Goal: Task Accomplishment & Management: Manage account settings

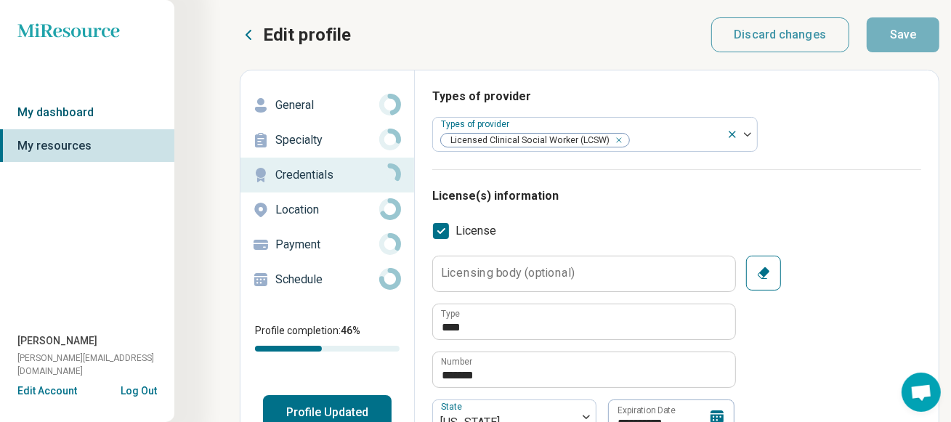
click at [58, 107] on link "My dashboard" at bounding box center [87, 112] width 174 height 33
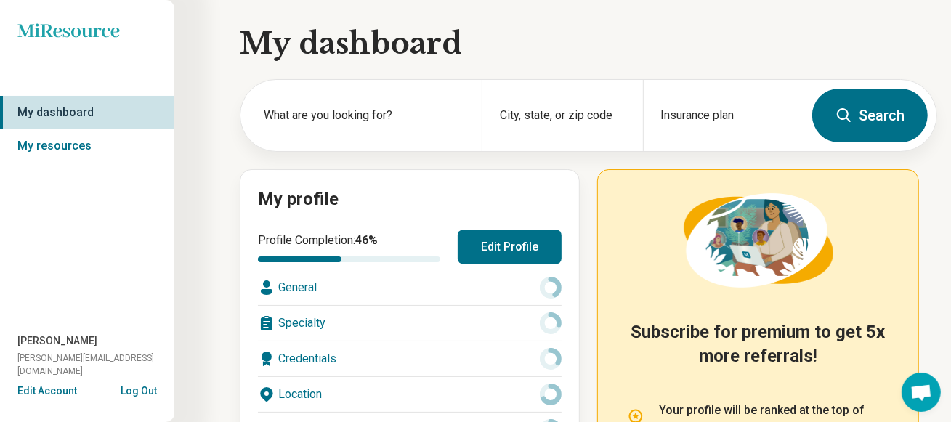
click at [534, 247] on button "Edit Profile" at bounding box center [510, 247] width 104 height 35
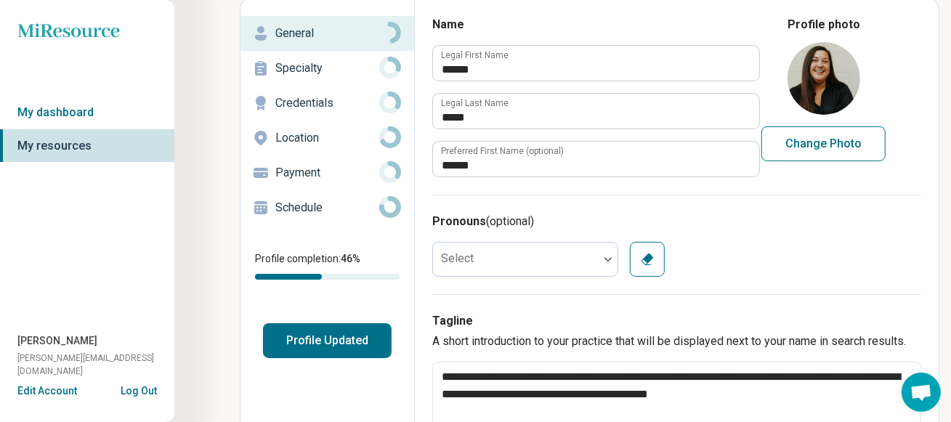
scroll to position [145, 0]
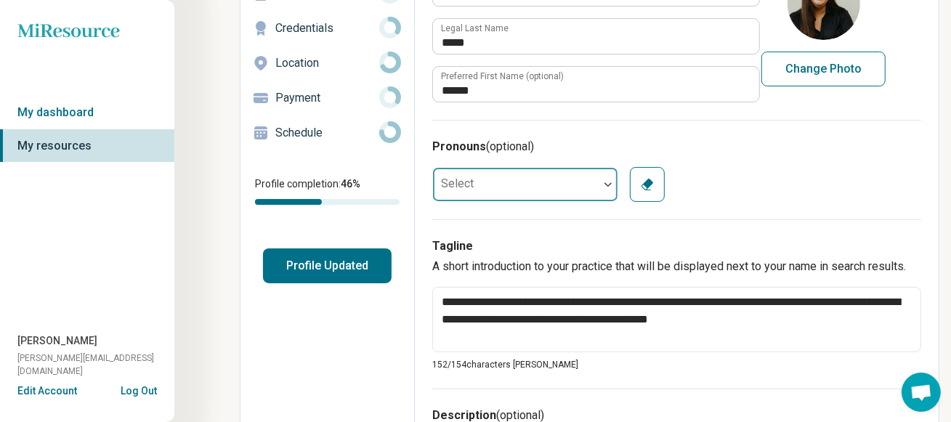
click at [604, 185] on div at bounding box center [608, 184] width 19 height 4
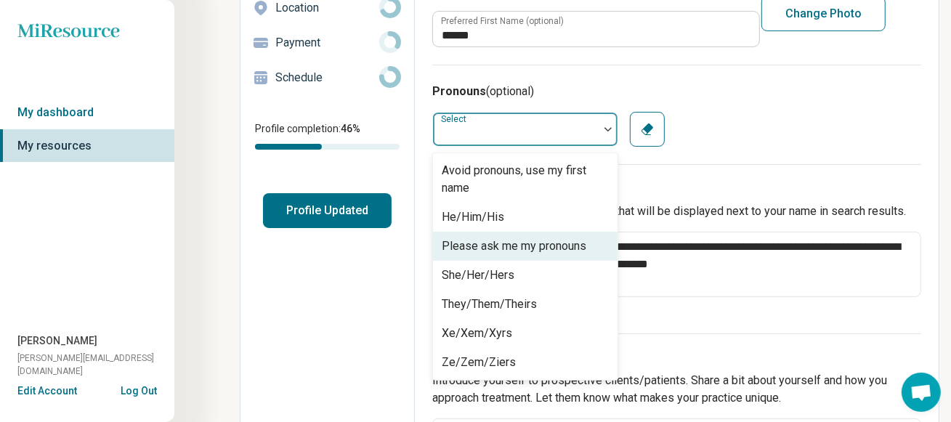
scroll to position [238, 0]
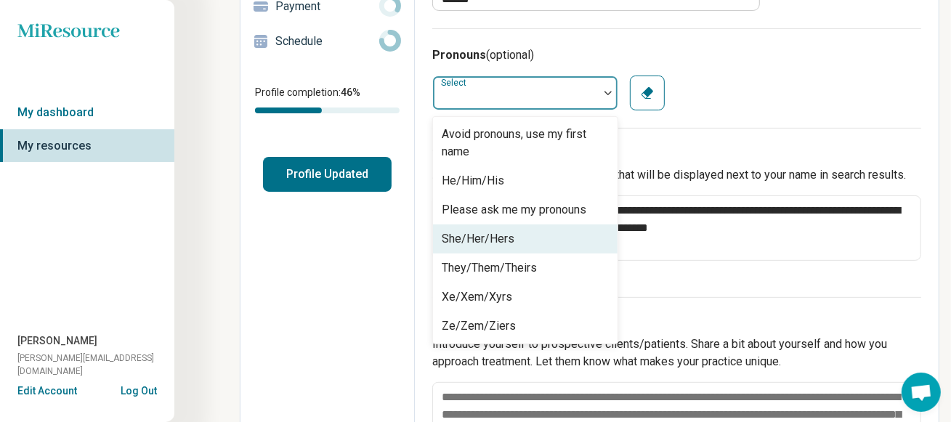
click at [499, 237] on div "She/Her/Hers" at bounding box center [478, 238] width 73 height 17
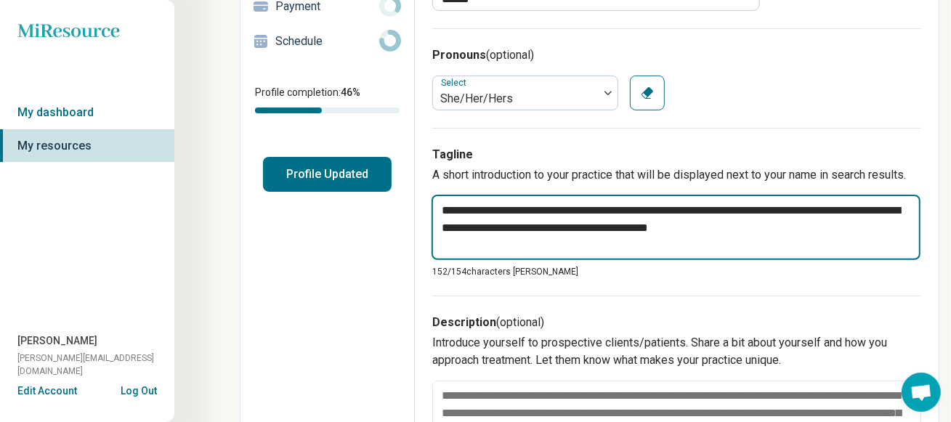
click at [767, 232] on textarea "**********" at bounding box center [675, 227] width 489 height 65
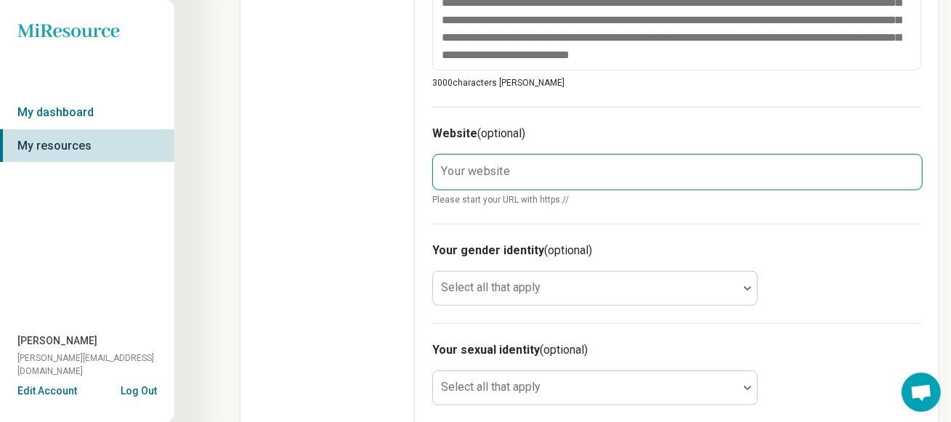
scroll to position [674, 0]
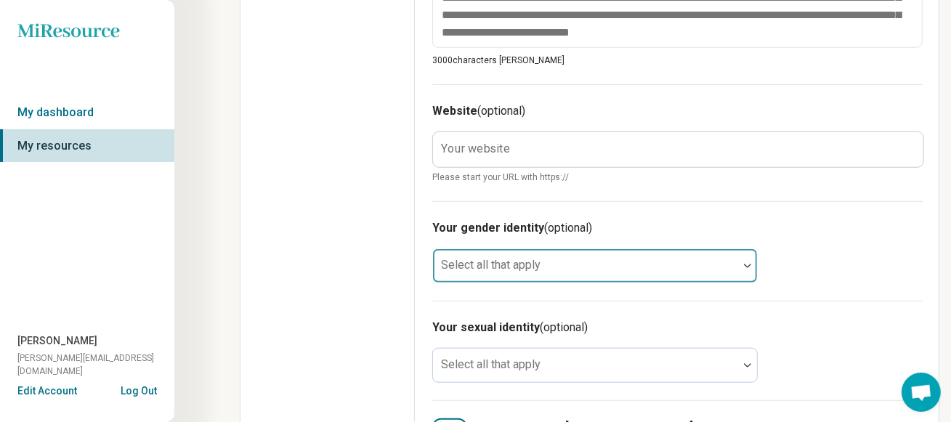
click at [519, 261] on div "Select all that apply" at bounding box center [594, 265] width 325 height 35
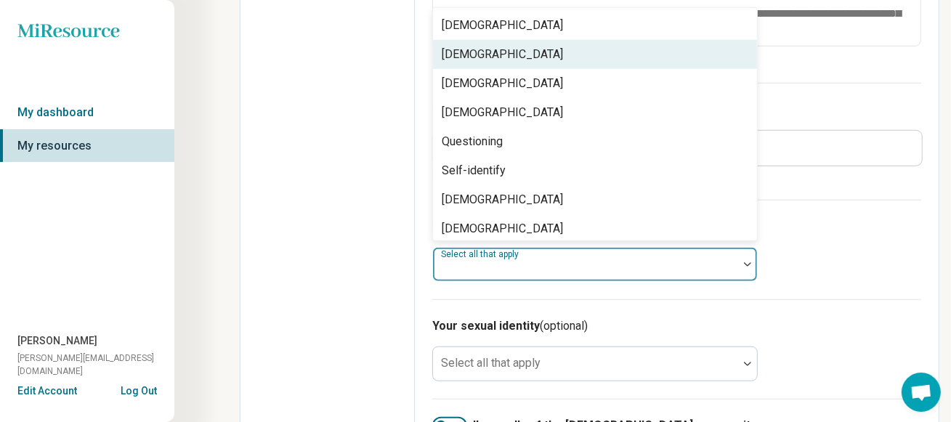
click at [548, 52] on div "[DEMOGRAPHIC_DATA]" at bounding box center [595, 54] width 324 height 29
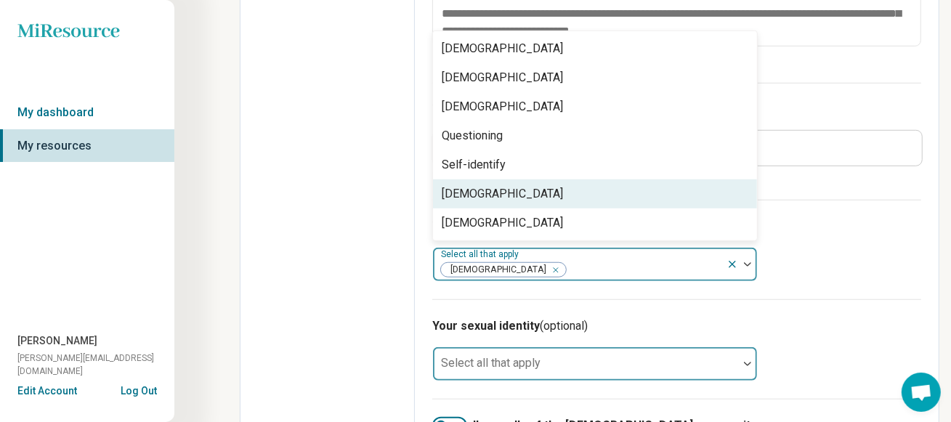
click at [525, 366] on div "Select all that apply" at bounding box center [594, 363] width 325 height 35
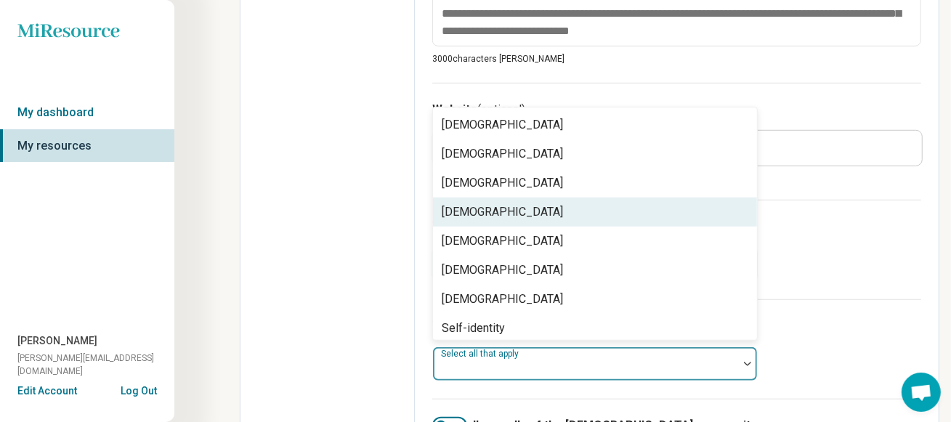
click at [506, 205] on div "[DEMOGRAPHIC_DATA]" at bounding box center [502, 211] width 121 height 17
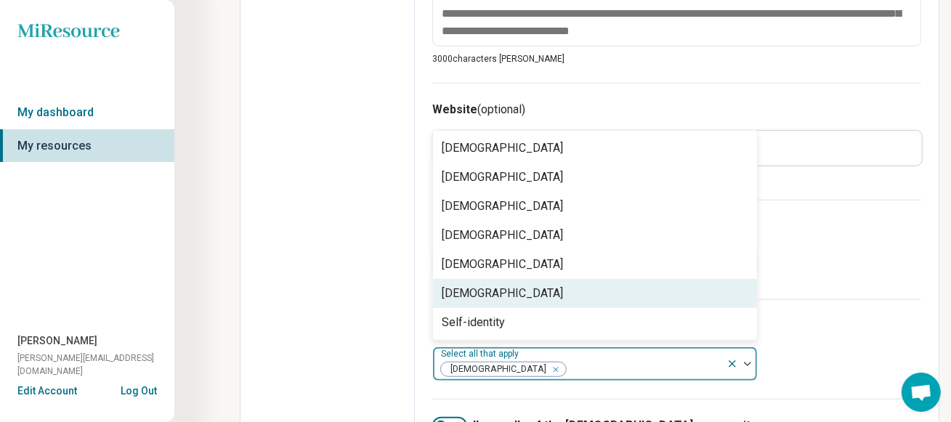
click at [391, 293] on div "Edit profile General Specialty Credentials Location Payment Schedule Profile co…" at bounding box center [327, 32] width 174 height 1272
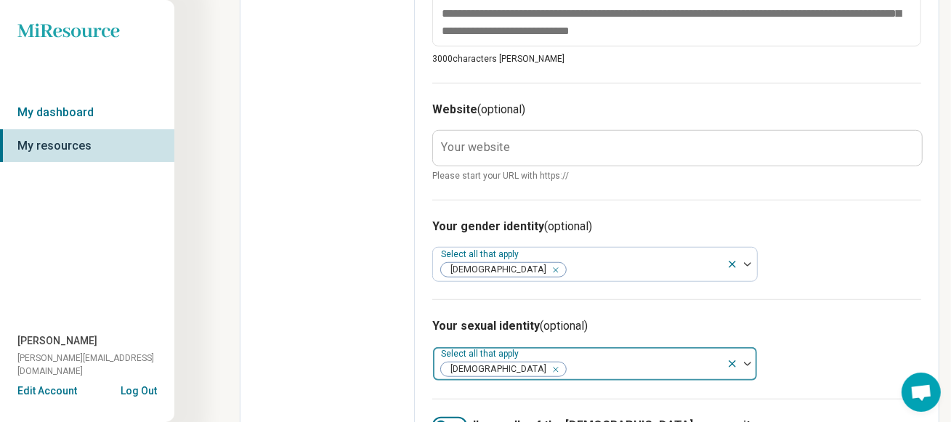
click at [729, 360] on icon at bounding box center [732, 364] width 12 height 12
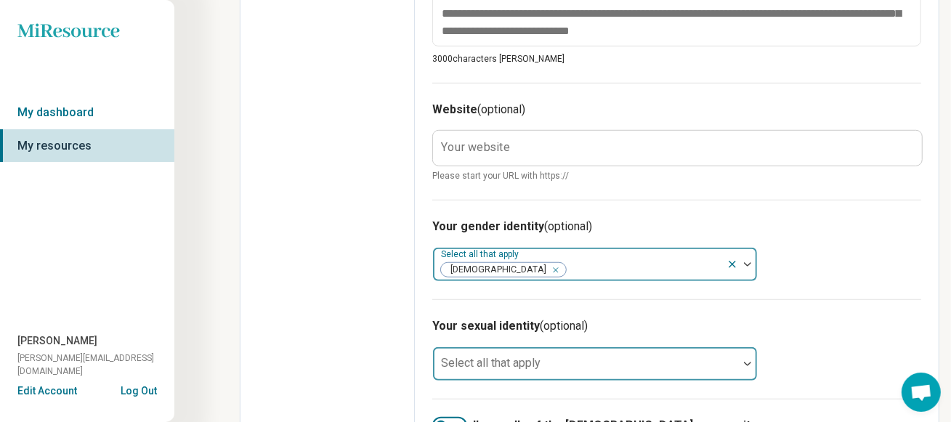
click at [727, 261] on icon at bounding box center [732, 265] width 12 height 12
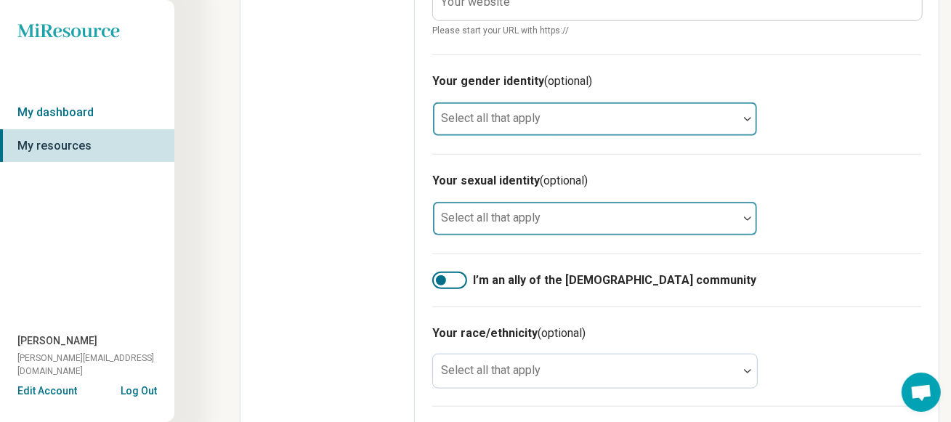
scroll to position [892, 0]
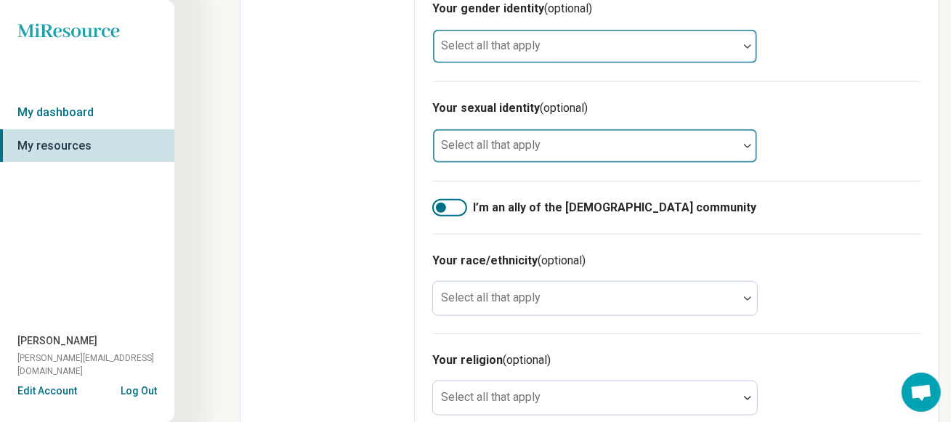
click at [440, 203] on div at bounding box center [441, 208] width 10 height 10
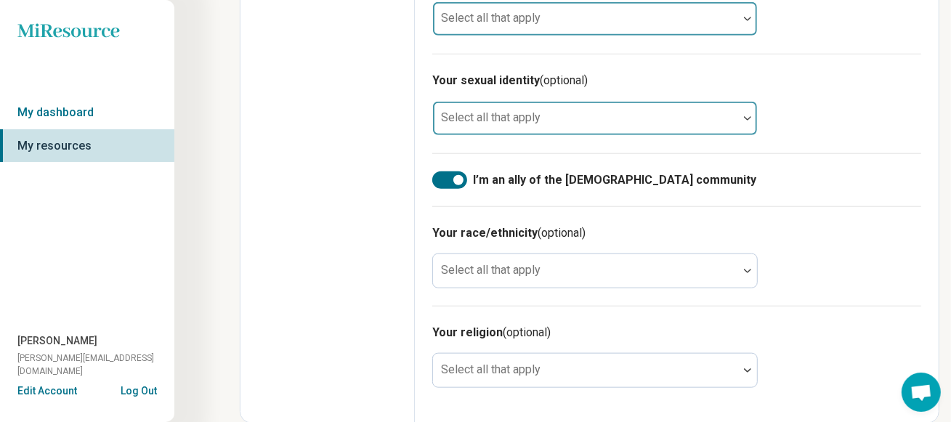
scroll to position [920, 0]
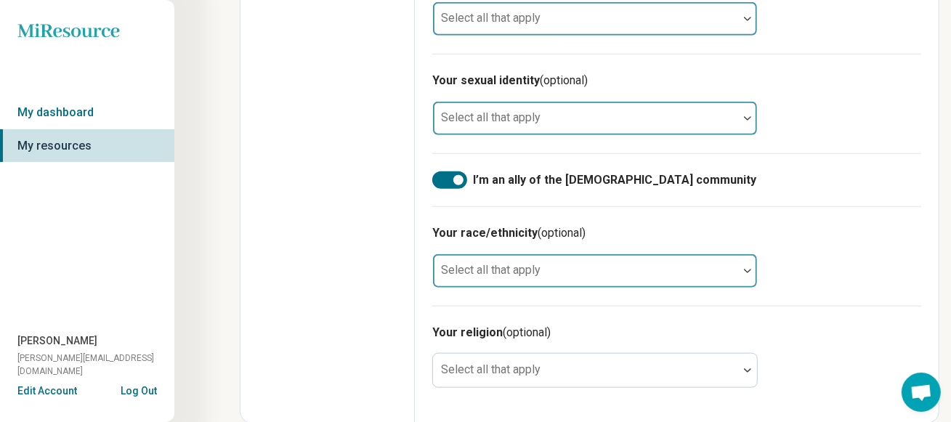
click at [643, 277] on div at bounding box center [585, 277] width 293 height 20
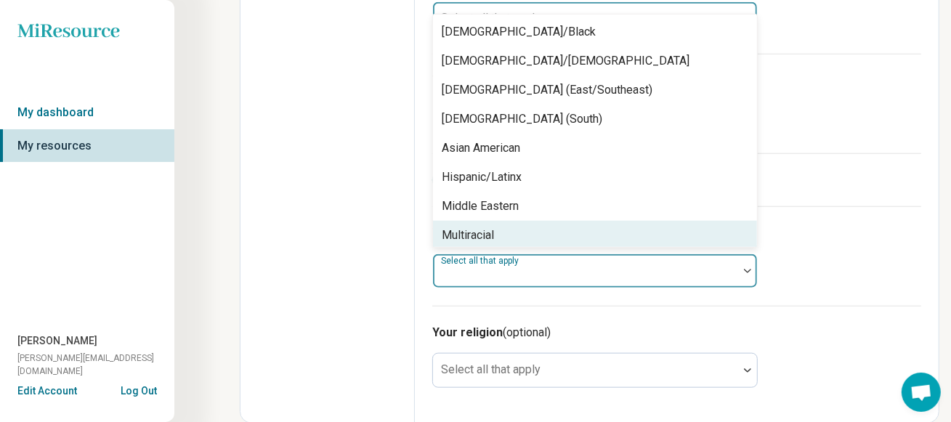
scroll to position [92, 0]
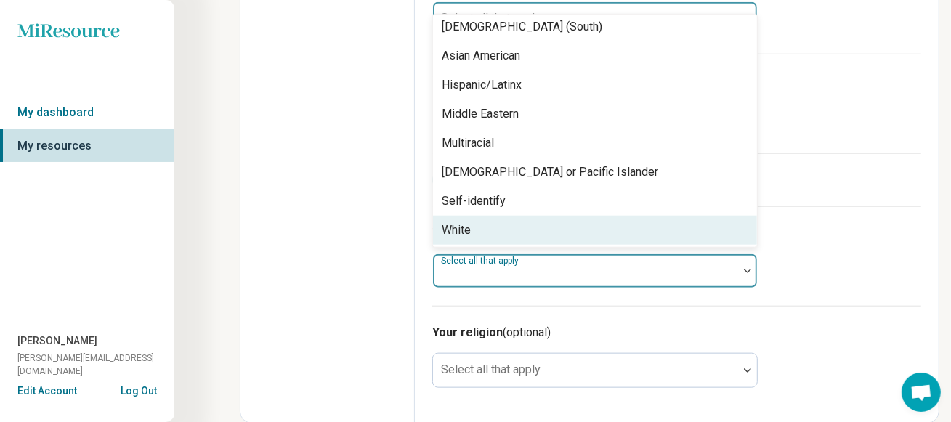
click at [496, 223] on div "White" at bounding box center [595, 230] width 324 height 29
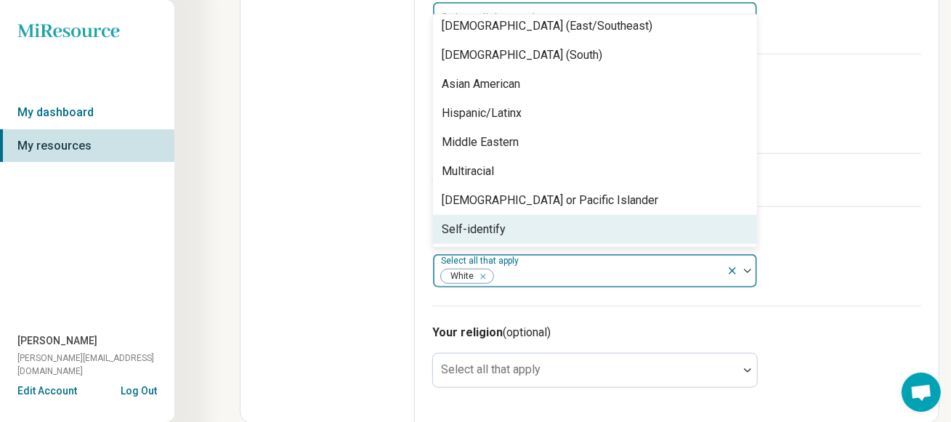
scroll to position [63, 0]
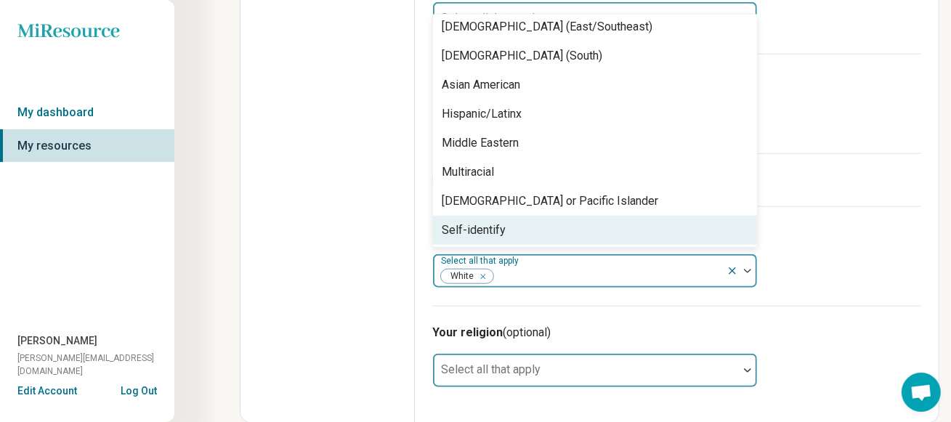
click at [463, 366] on div "Select all that apply" at bounding box center [594, 370] width 325 height 35
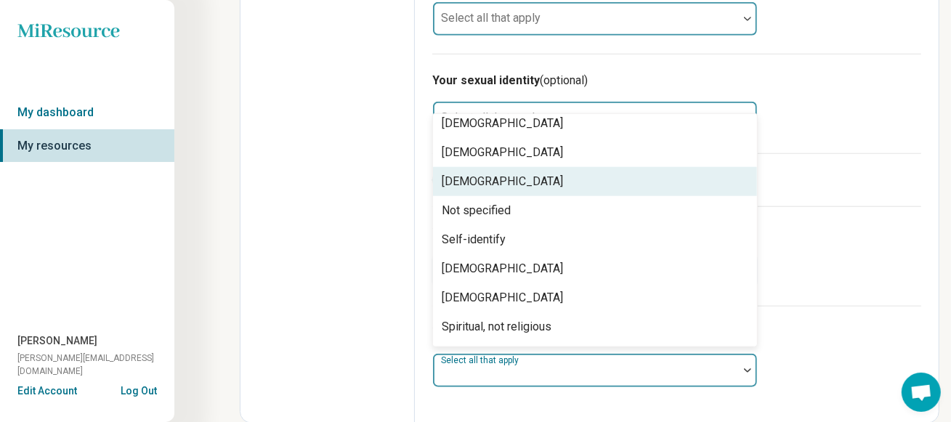
scroll to position [208, 0]
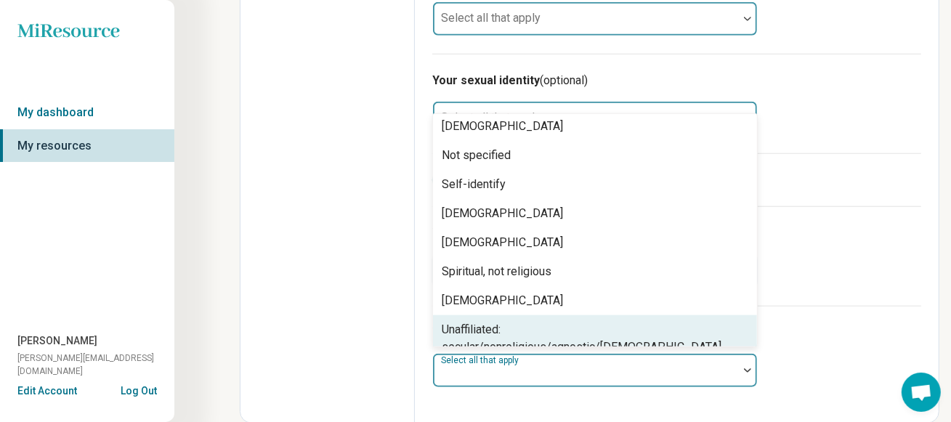
click at [528, 331] on div "Unaffiliated: secular/nonreligious/agnostic/[DEMOGRAPHIC_DATA]" at bounding box center [595, 338] width 307 height 35
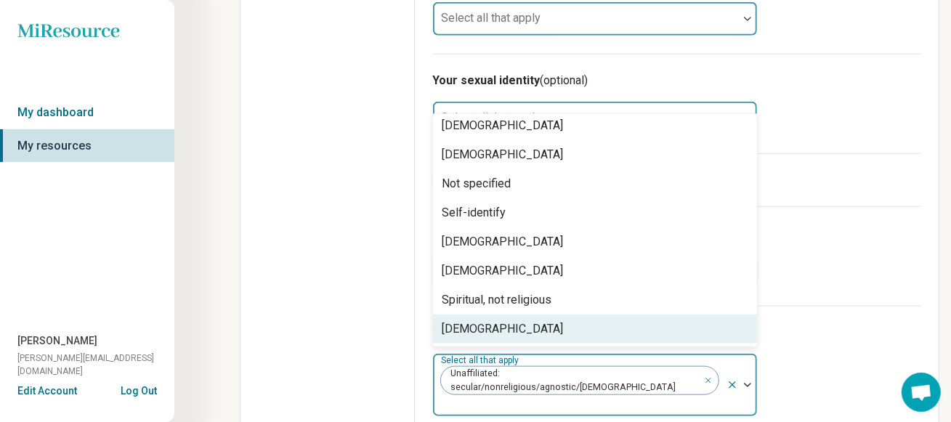
scroll to position [180, 0]
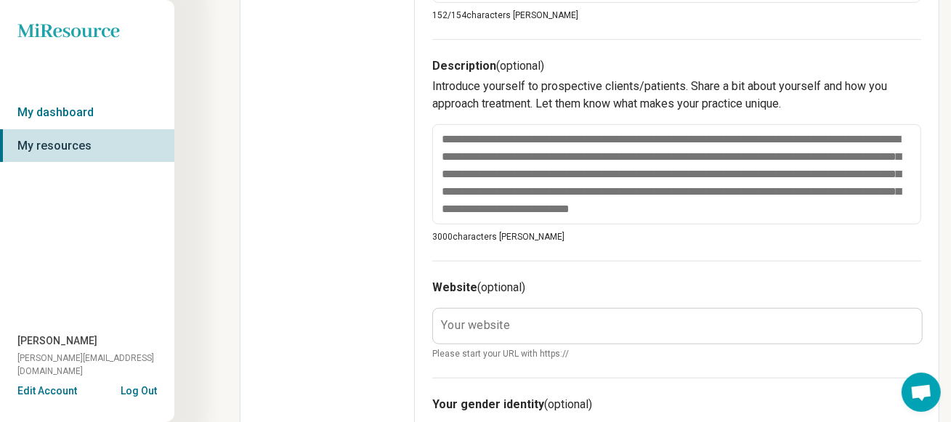
scroll to position [484, 0]
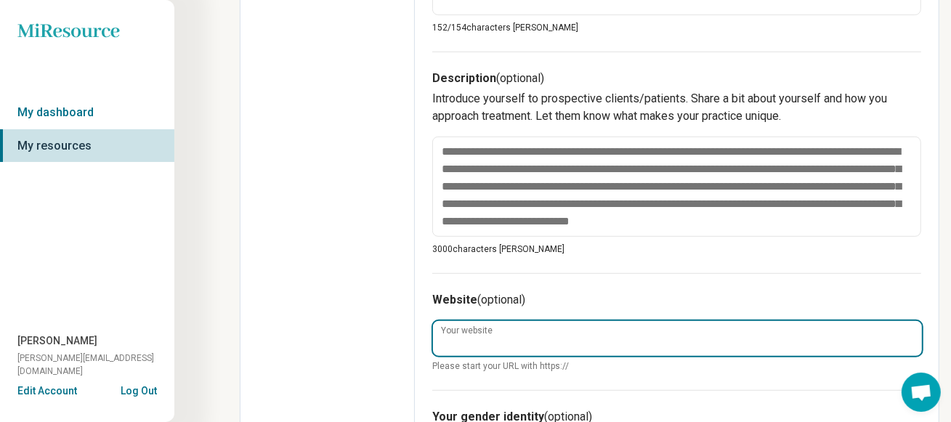
paste input "**********"
type textarea "*"
type input "**********"
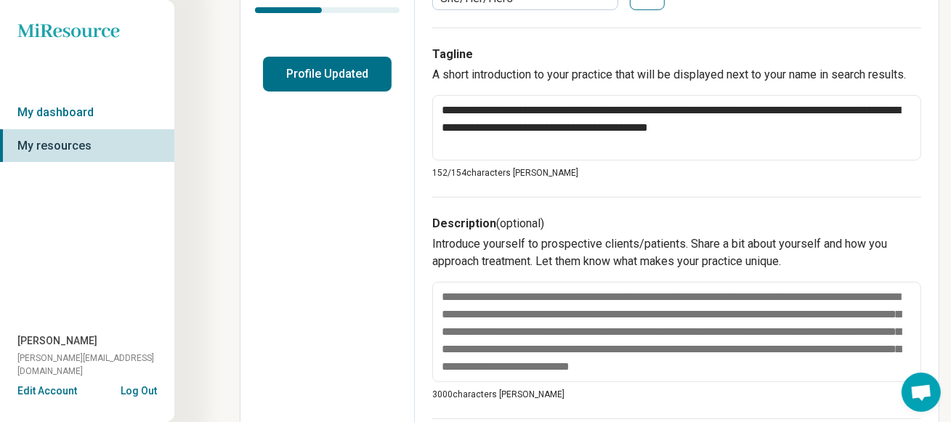
scroll to position [411, 0]
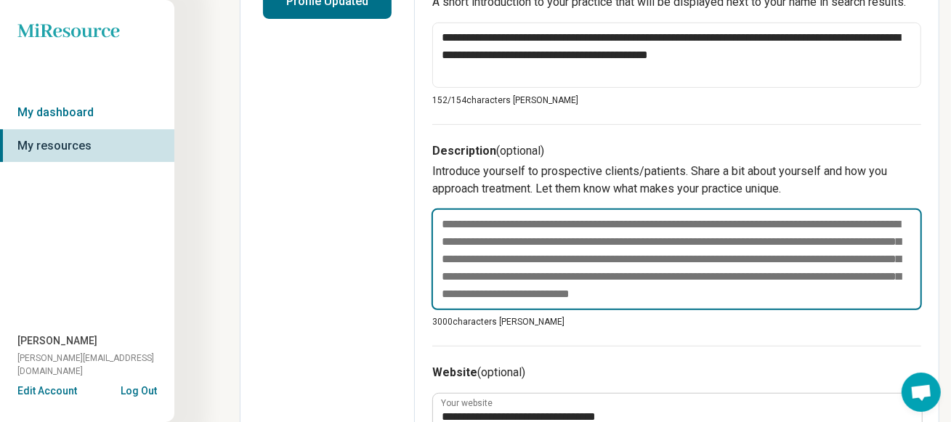
click at [510, 270] on textarea at bounding box center [676, 259] width 490 height 102
paste textarea "**********"
type textarea "*"
type textarea "**********"
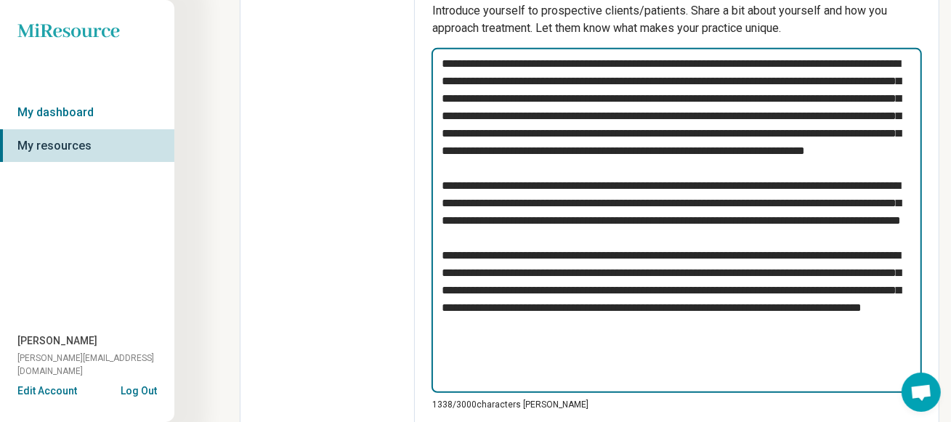
scroll to position [533, 0]
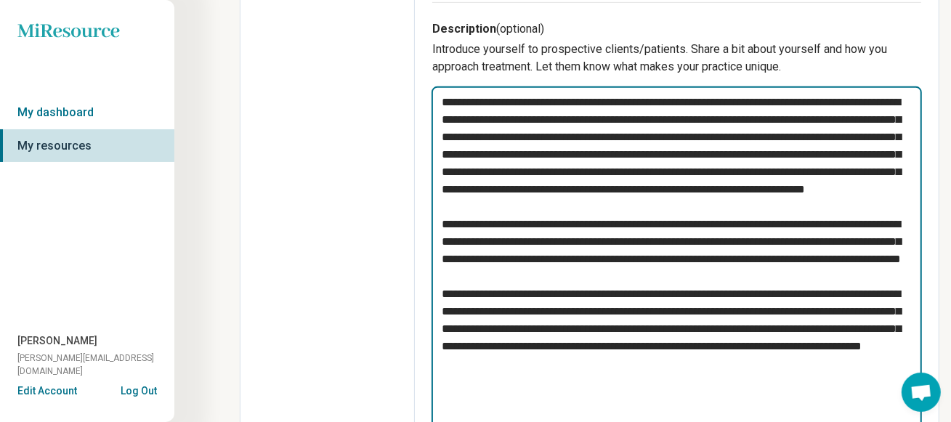
drag, startPoint x: 681, startPoint y: 100, endPoint x: 540, endPoint y: 101, distance: 140.9
click at [548, 101] on textarea at bounding box center [676, 259] width 490 height 346
click at [540, 101] on textarea at bounding box center [676, 259] width 490 height 346
drag, startPoint x: 547, startPoint y: 102, endPoint x: 681, endPoint y: 102, distance: 133.7
click at [681, 102] on textarea at bounding box center [676, 259] width 490 height 346
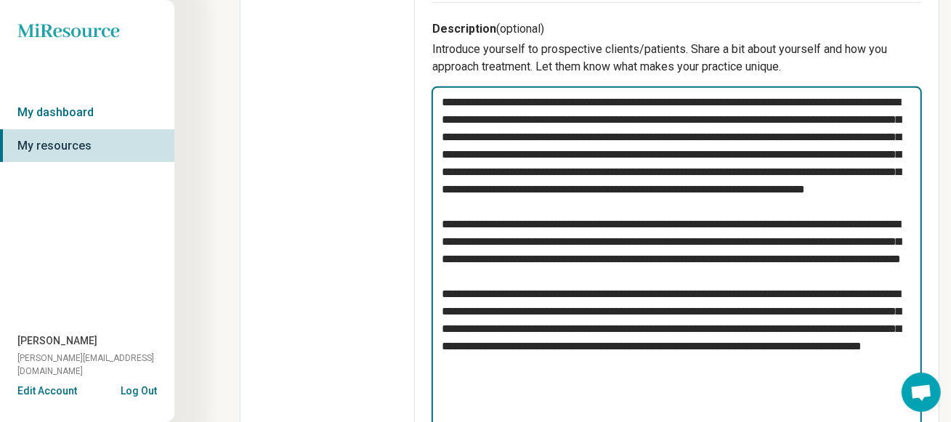
type textarea "*"
type textarea "**********"
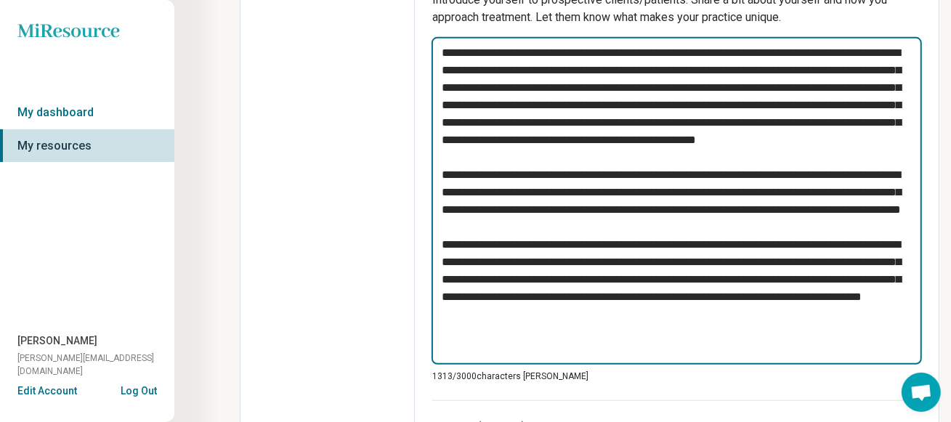
scroll to position [606, 0]
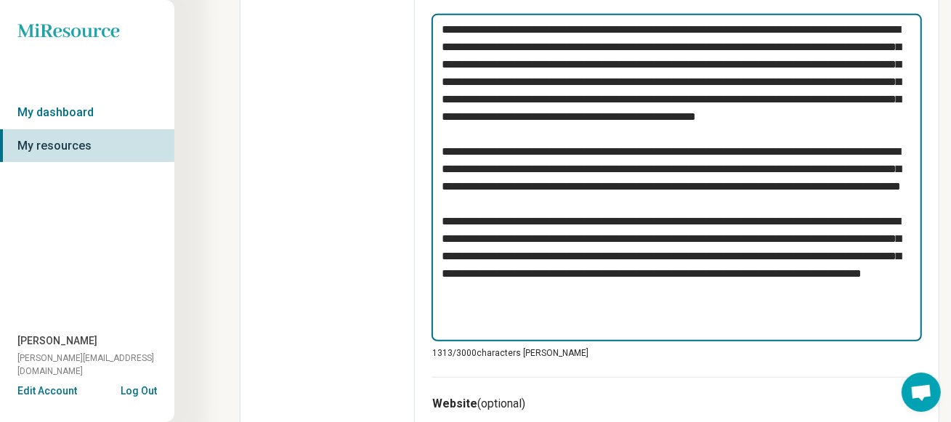
drag, startPoint x: 628, startPoint y: 96, endPoint x: 632, endPoint y: 117, distance: 21.5
click at [632, 117] on textarea at bounding box center [676, 178] width 490 height 328
type textarea "*"
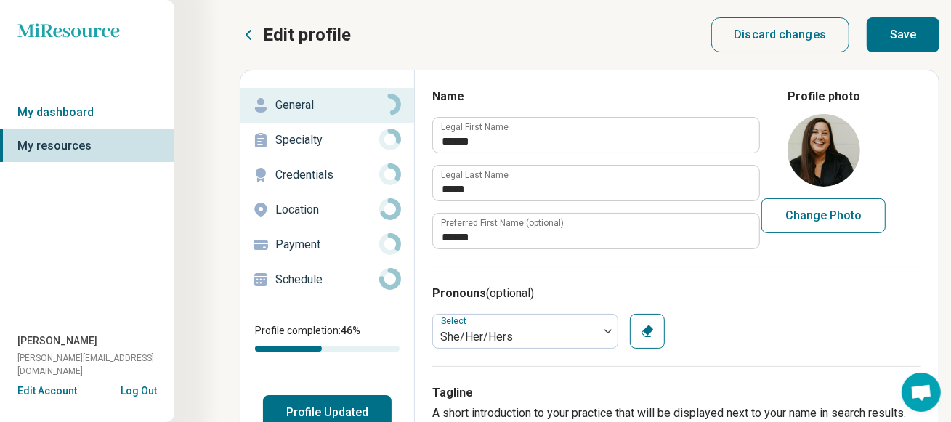
scroll to position [0, 0]
type textarea "**********"
click at [921, 39] on button "Save" at bounding box center [903, 34] width 73 height 35
click at [328, 110] on p "General" at bounding box center [327, 105] width 104 height 17
click at [320, 145] on p "Specialty" at bounding box center [327, 139] width 104 height 17
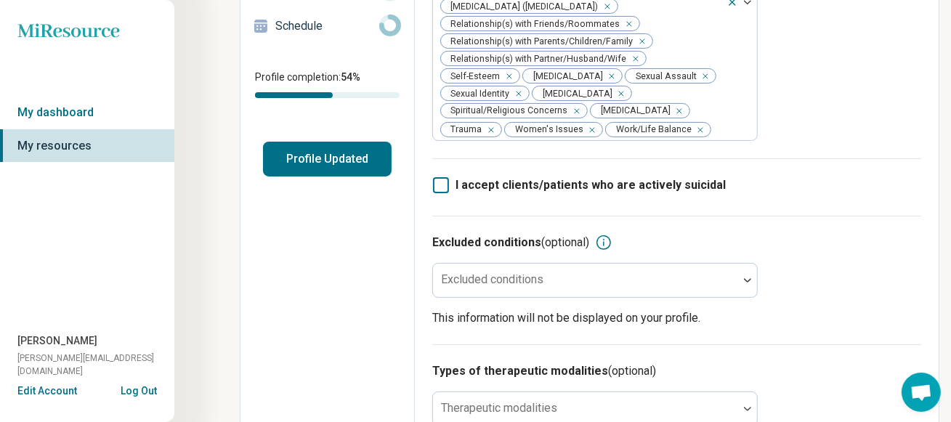
scroll to position [290, 0]
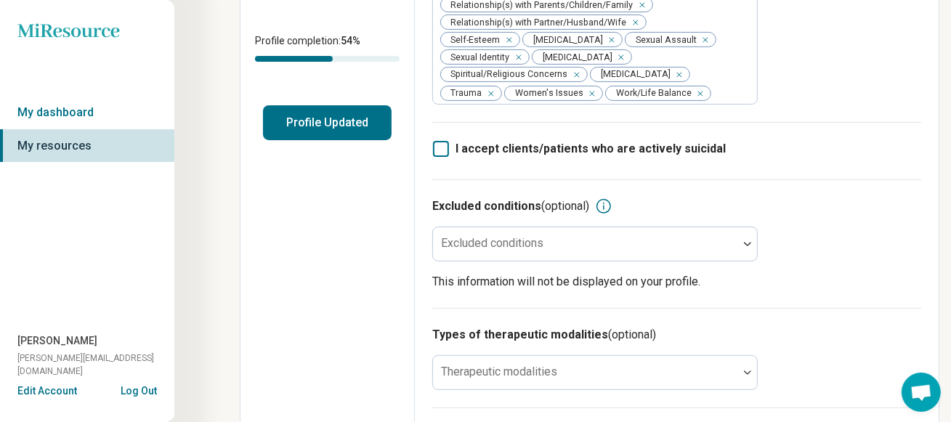
click at [445, 151] on icon at bounding box center [441, 149] width 16 height 16
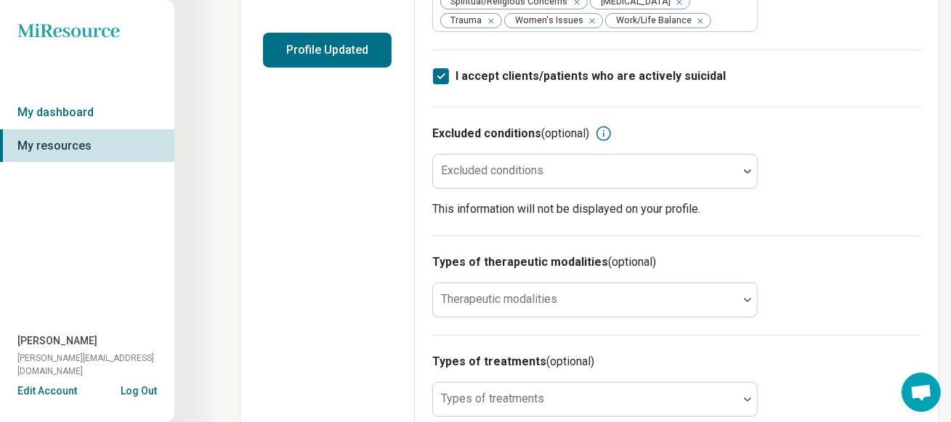
scroll to position [362, 0]
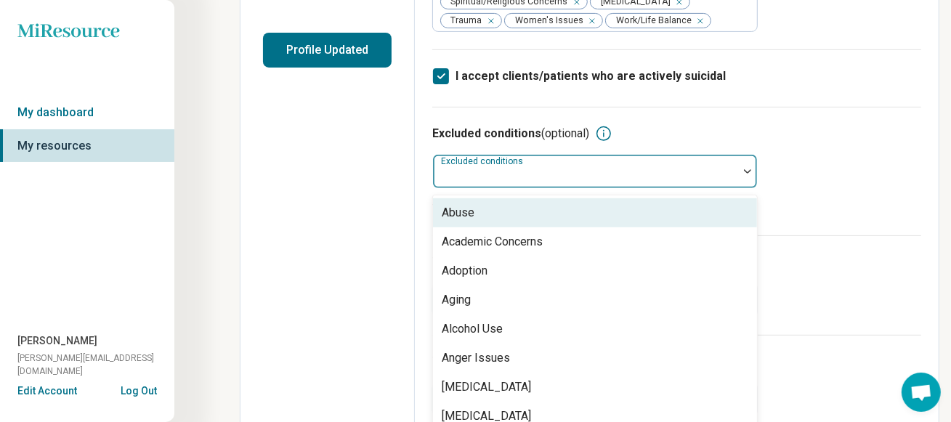
click at [544, 176] on div "Excluded conditions" at bounding box center [594, 171] width 325 height 35
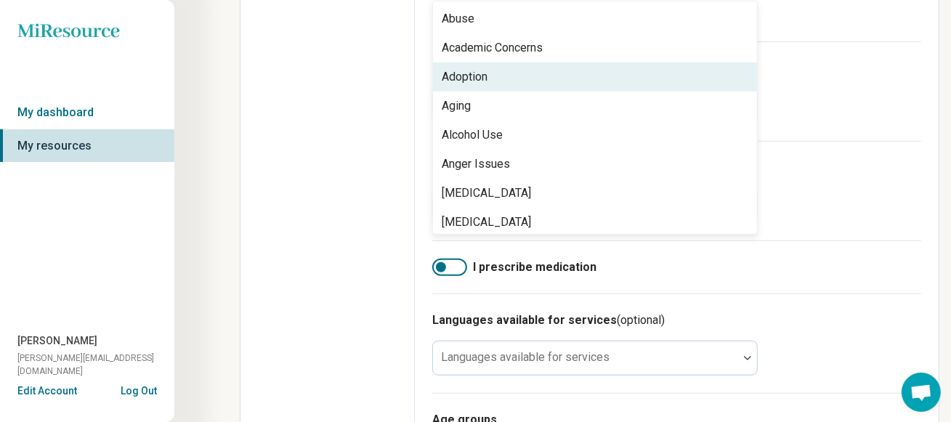
scroll to position [484, 0]
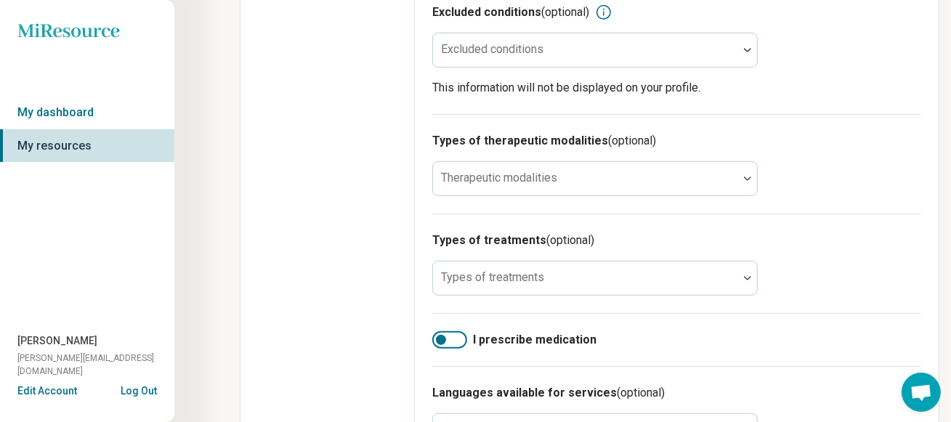
click at [839, 97] on p "This information will not be displayed on your profile." at bounding box center [676, 87] width 489 height 17
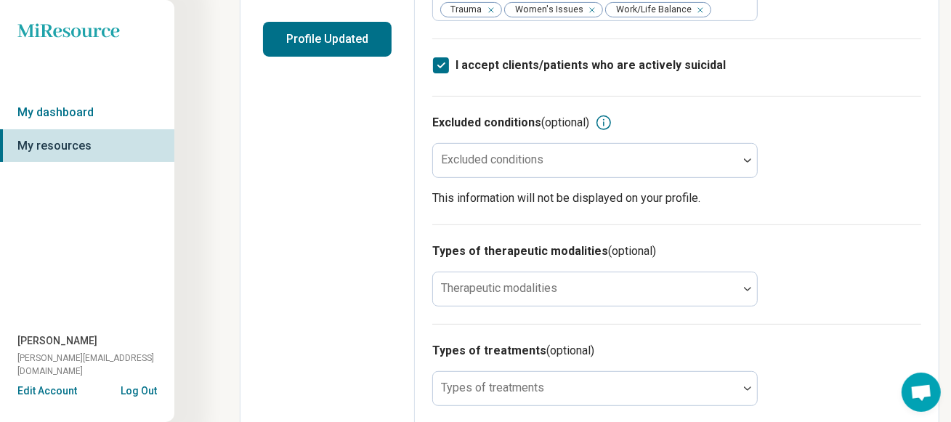
scroll to position [411, 0]
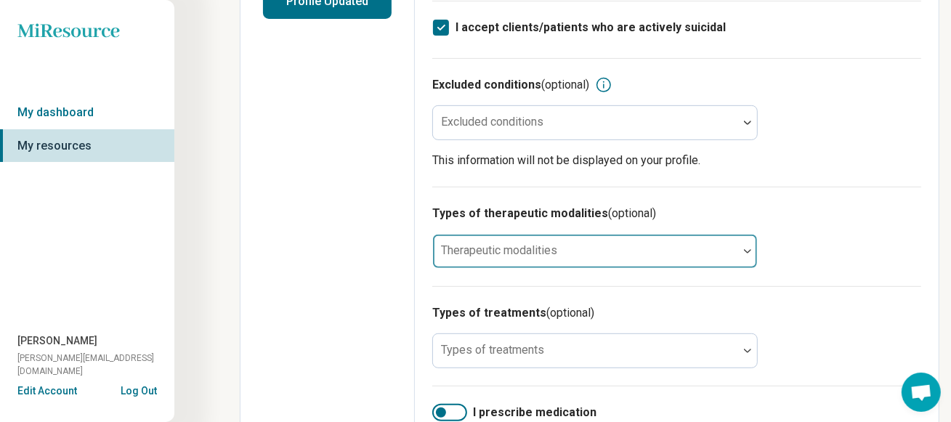
click at [607, 250] on div at bounding box center [585, 251] width 305 height 32
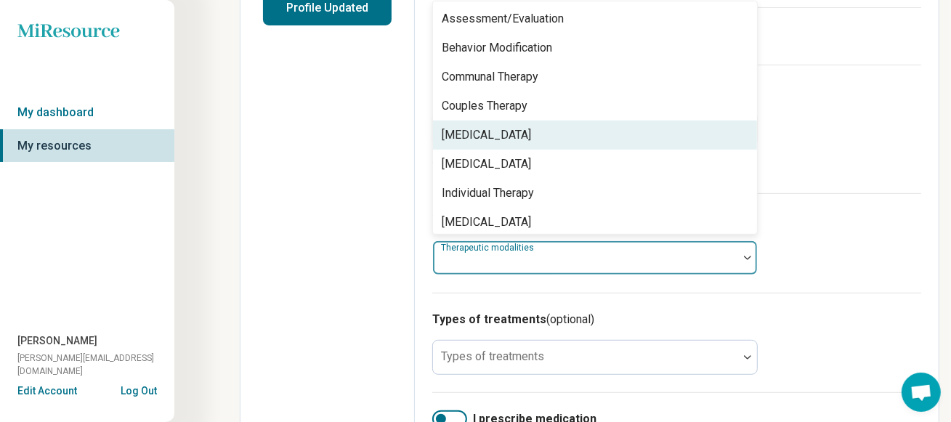
scroll to position [5, 0]
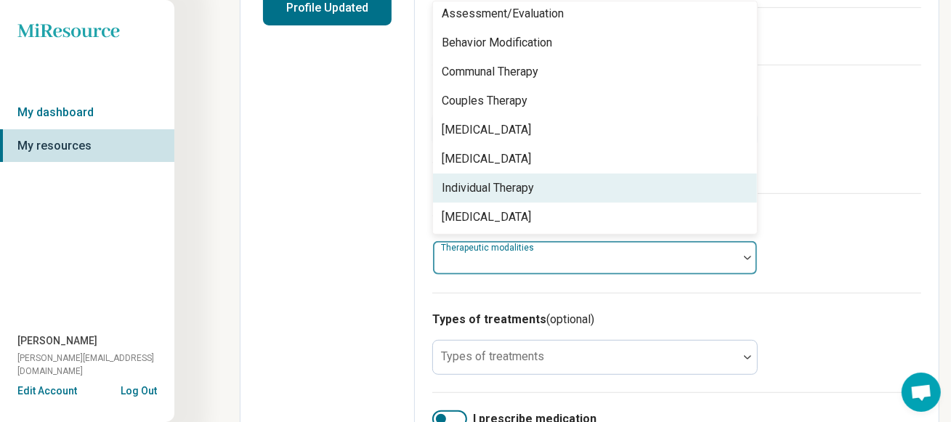
click at [511, 194] on div "Individual Therapy" at bounding box center [488, 187] width 92 height 17
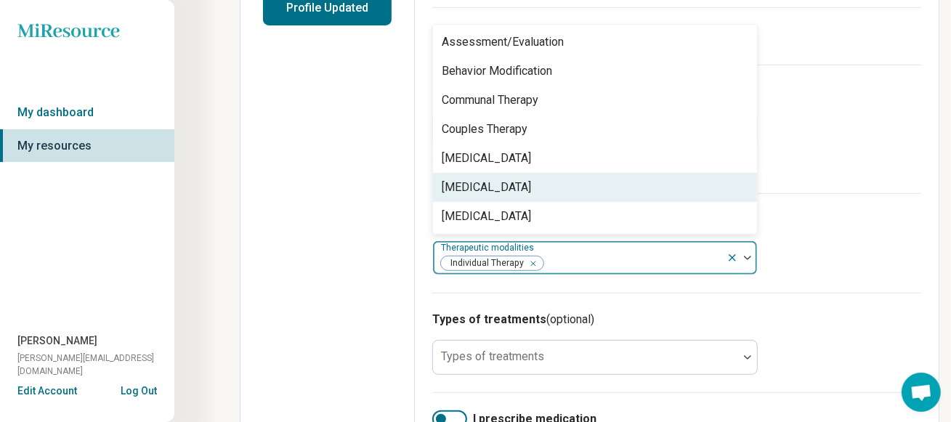
scroll to position [0, 0]
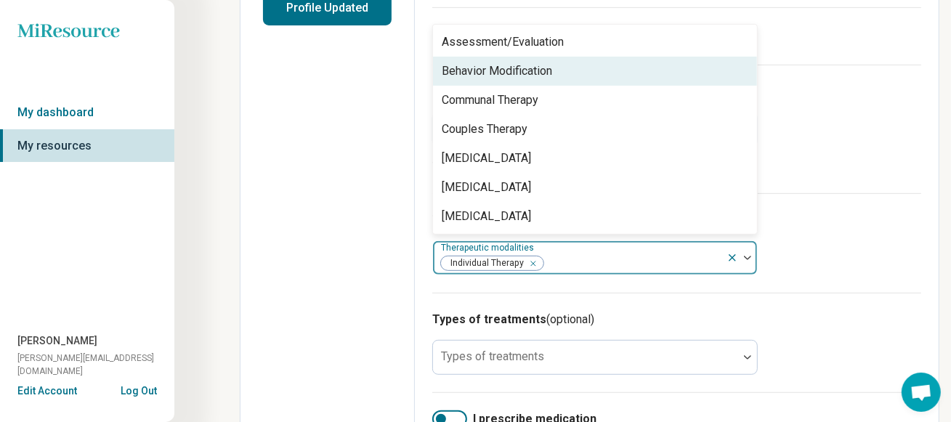
click at [328, 185] on div "Edit profile General Specialty Credentials Location Payment Schedule Profile co…" at bounding box center [327, 213] width 174 height 1095
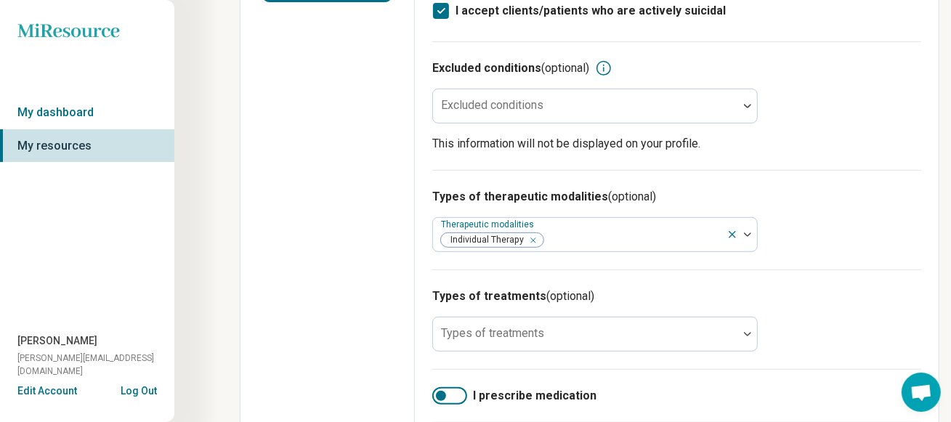
scroll to position [477, 0]
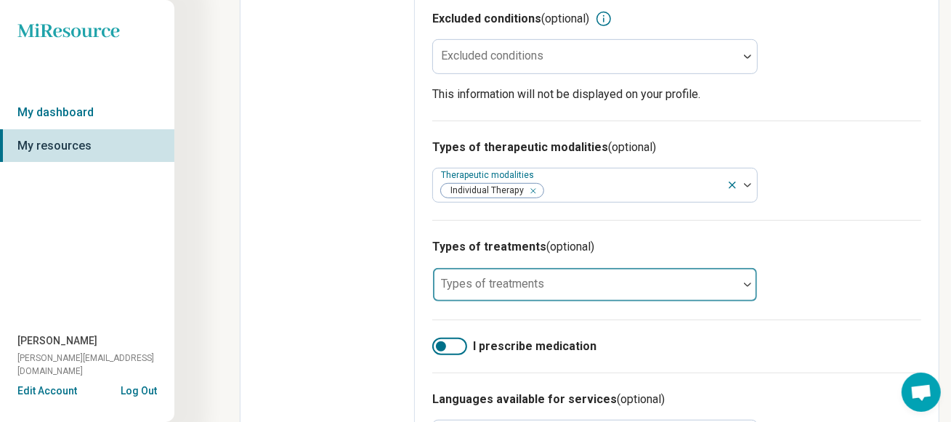
click at [583, 288] on div at bounding box center [585, 290] width 293 height 20
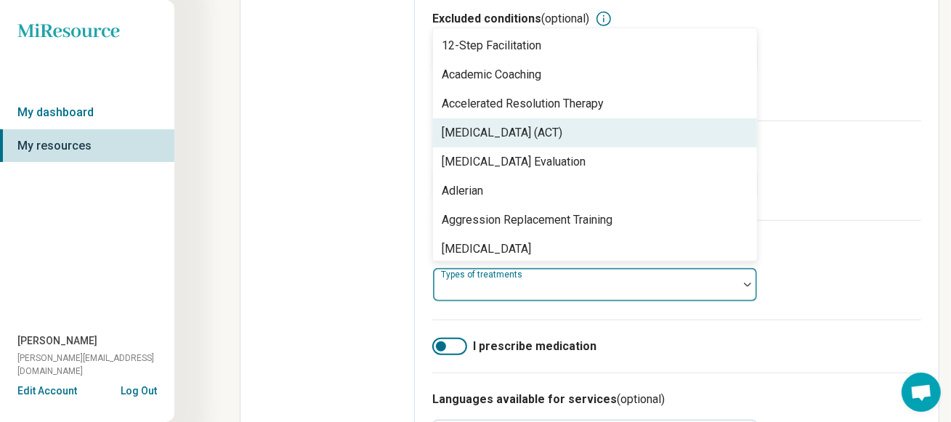
click at [562, 142] on div "[MEDICAL_DATA] (ACT)" at bounding box center [502, 132] width 121 height 17
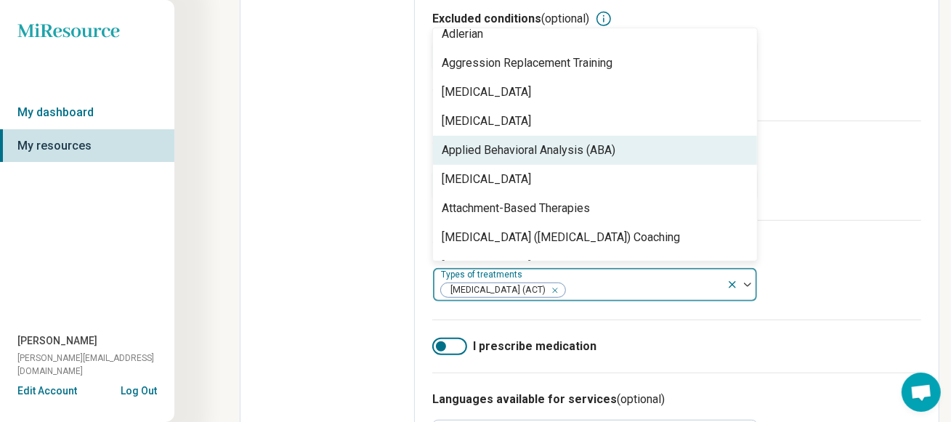
scroll to position [145, 0]
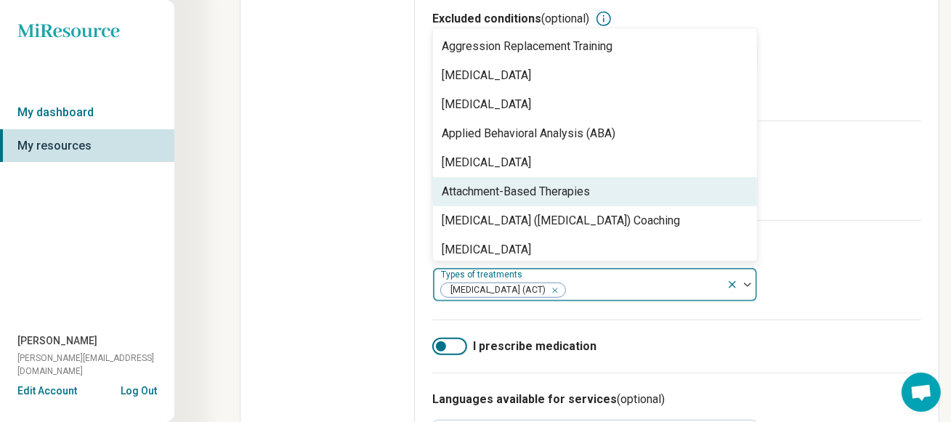
click at [598, 205] on div "Attachment-Based Therapies" at bounding box center [595, 191] width 324 height 29
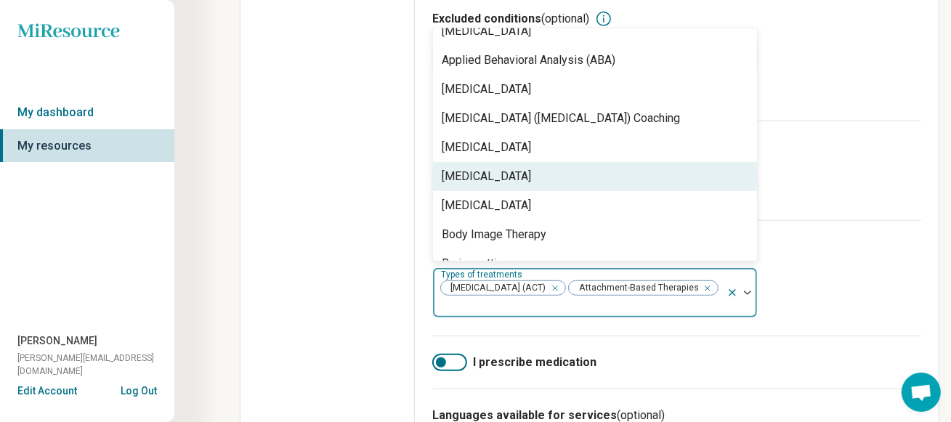
scroll to position [290, 0]
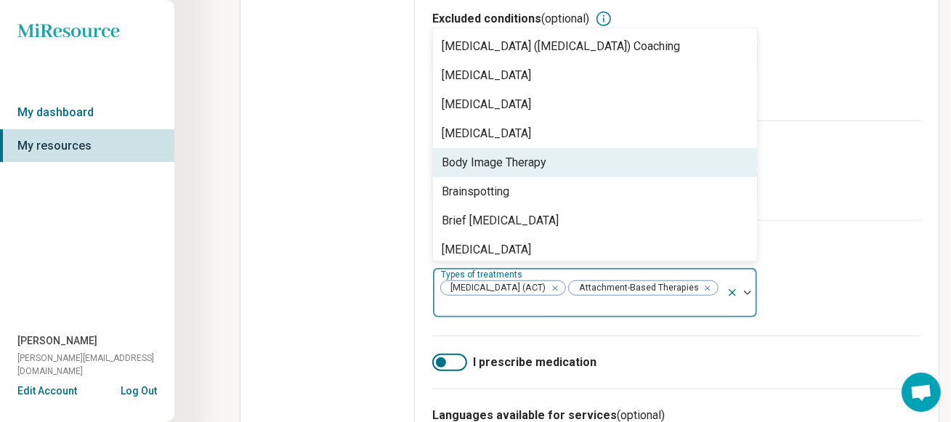
click at [527, 171] on div "Body Image Therapy" at bounding box center [494, 162] width 105 height 17
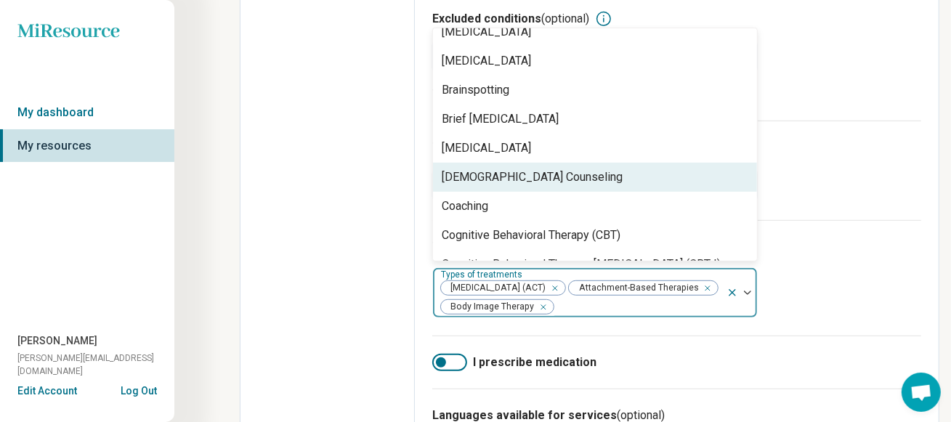
scroll to position [436, 0]
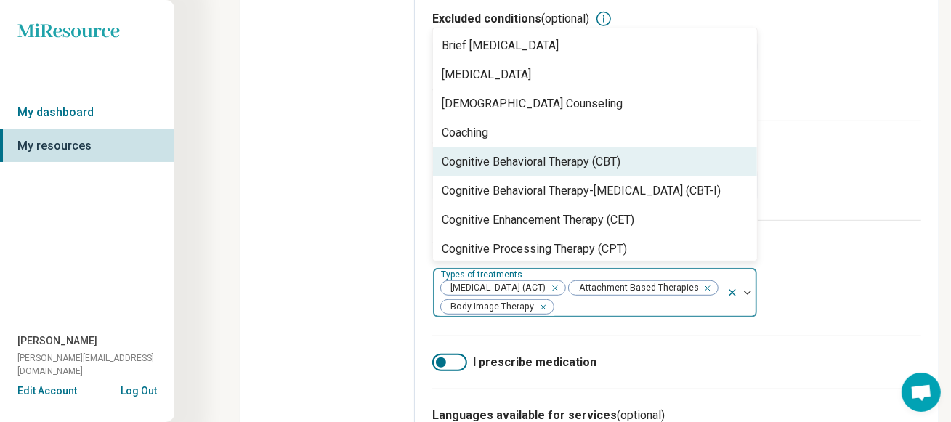
click at [525, 171] on div "Cognitive Behavioral Therapy (CBT)" at bounding box center [531, 161] width 179 height 17
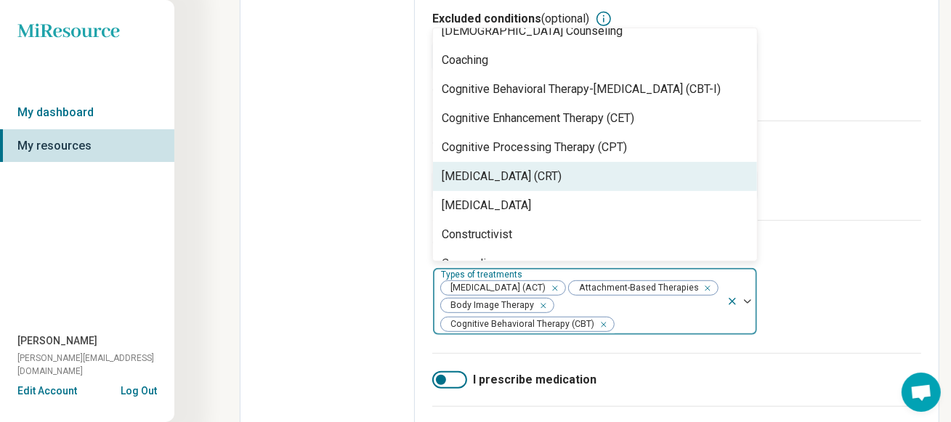
scroll to position [580, 0]
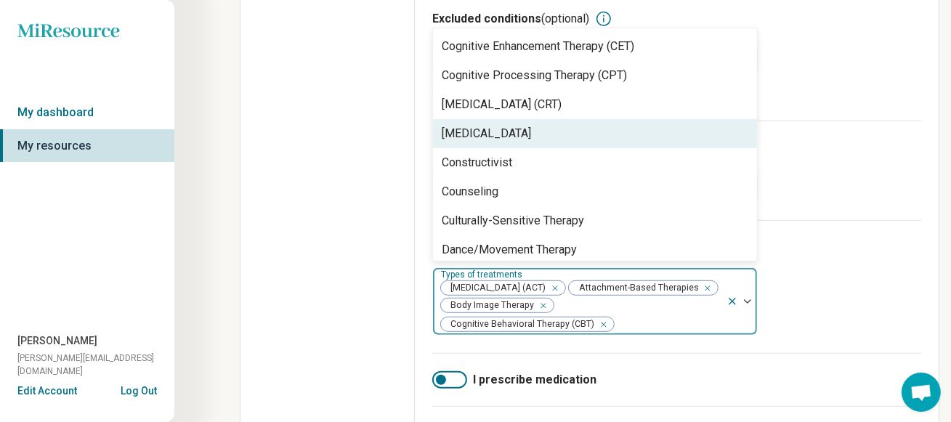
click at [508, 139] on div "[MEDICAL_DATA]" at bounding box center [486, 133] width 89 height 17
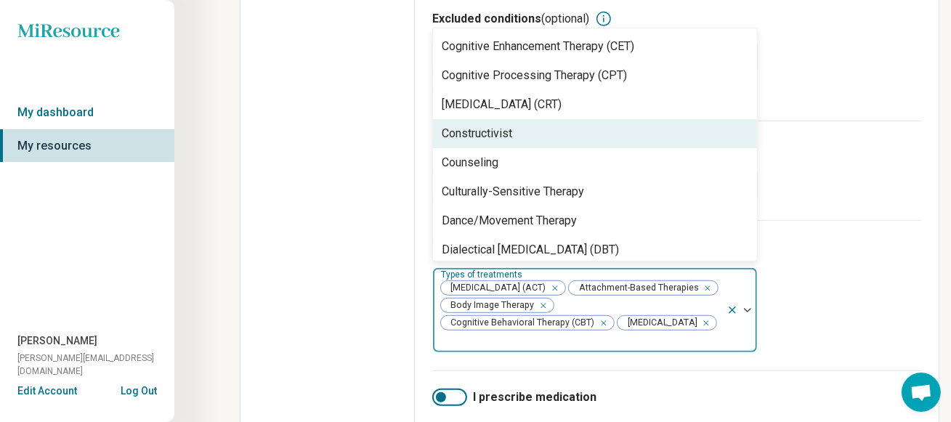
scroll to position [653, 0]
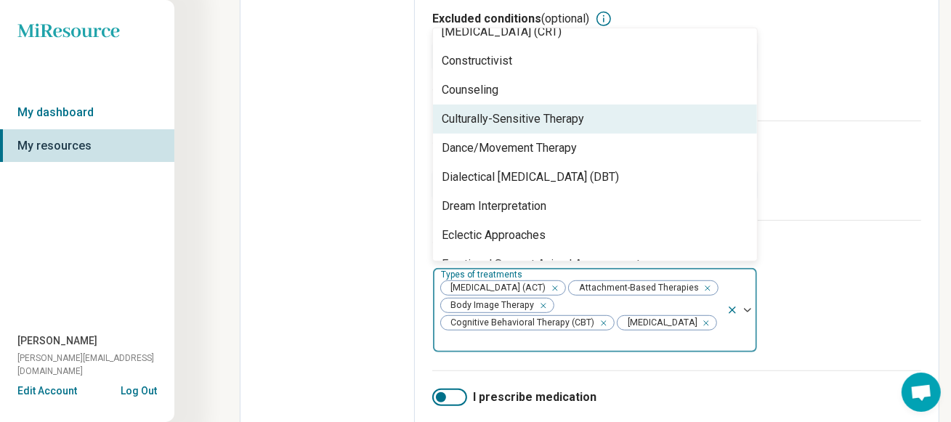
click at [617, 126] on div "Culturally-Sensitive Therapy" at bounding box center [595, 119] width 324 height 29
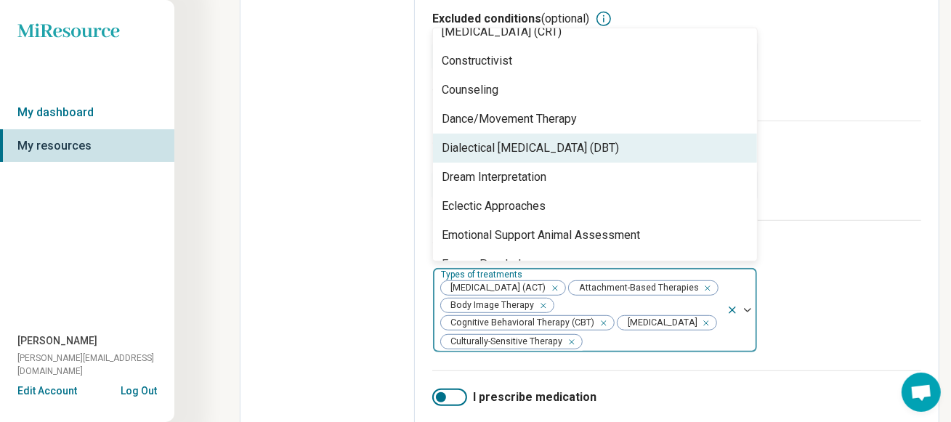
click at [598, 153] on div "Dialectical [MEDICAL_DATA] (DBT)" at bounding box center [530, 147] width 177 height 17
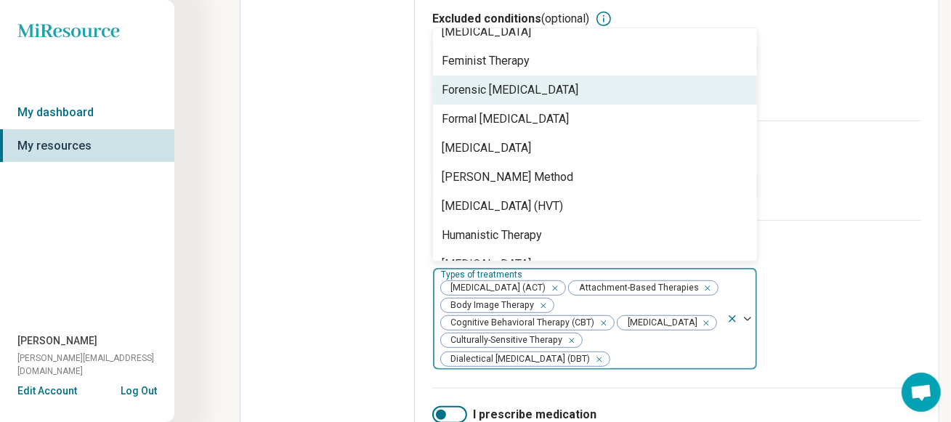
scroll to position [1090, 0]
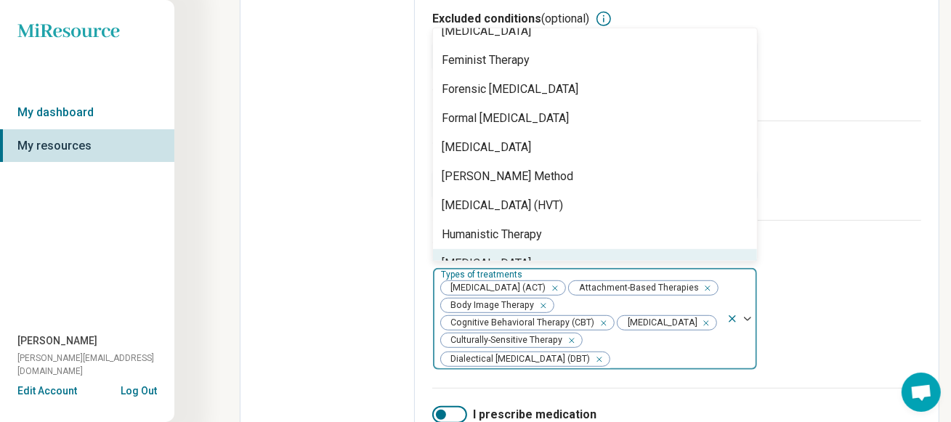
click at [600, 365] on div "Remove [object Object]" at bounding box center [596, 359] width 17 height 17
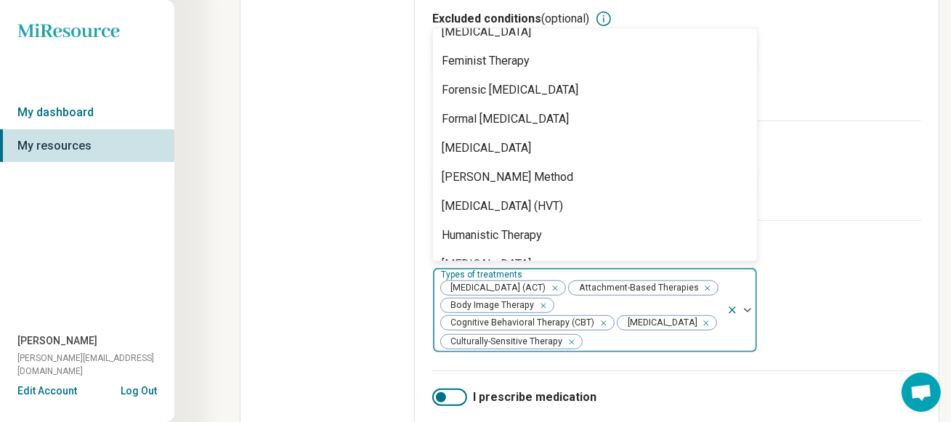
click at [573, 346] on icon "Remove [object Object]" at bounding box center [568, 342] width 10 height 10
click at [700, 325] on icon "Remove [object Object]" at bounding box center [702, 322] width 5 height 5
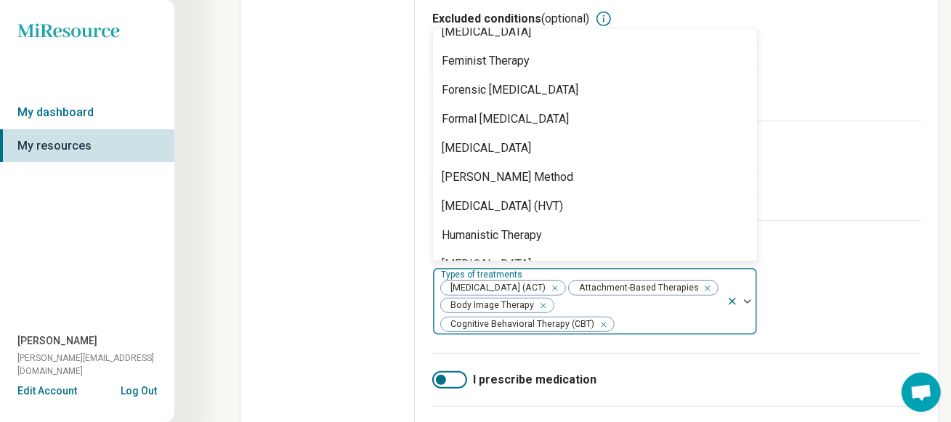
drag, startPoint x: 601, startPoint y: 329, endPoint x: 676, endPoint y: 309, distance: 77.5
click at [602, 329] on icon "Remove [object Object]" at bounding box center [600, 325] width 10 height 10
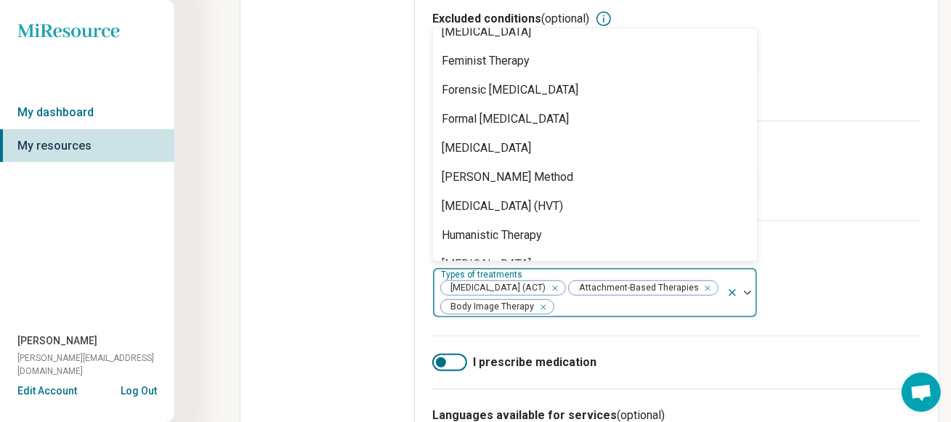
click at [561, 295] on div "Remove [object Object]" at bounding box center [551, 288] width 17 height 17
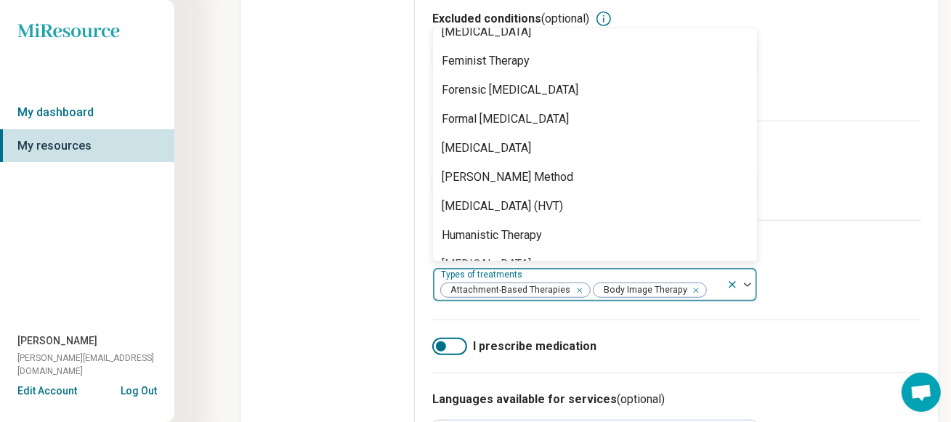
click at [579, 295] on div "Remove [object Object]" at bounding box center [576, 290] width 17 height 17
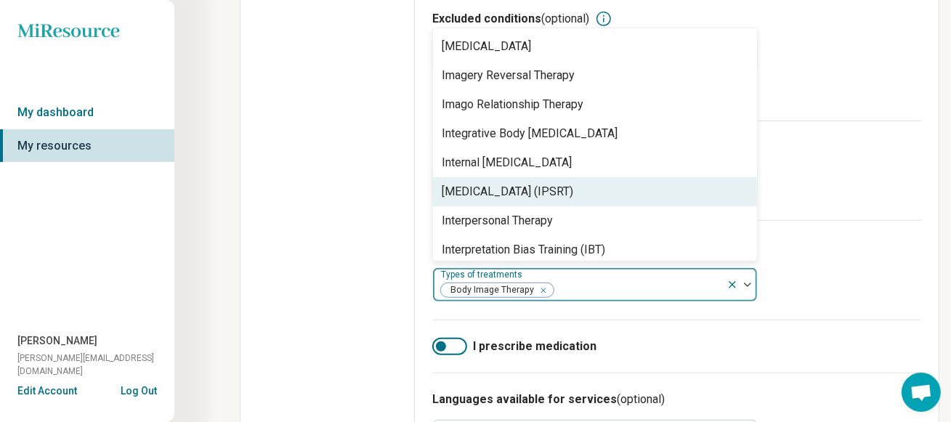
scroll to position [1554, 0]
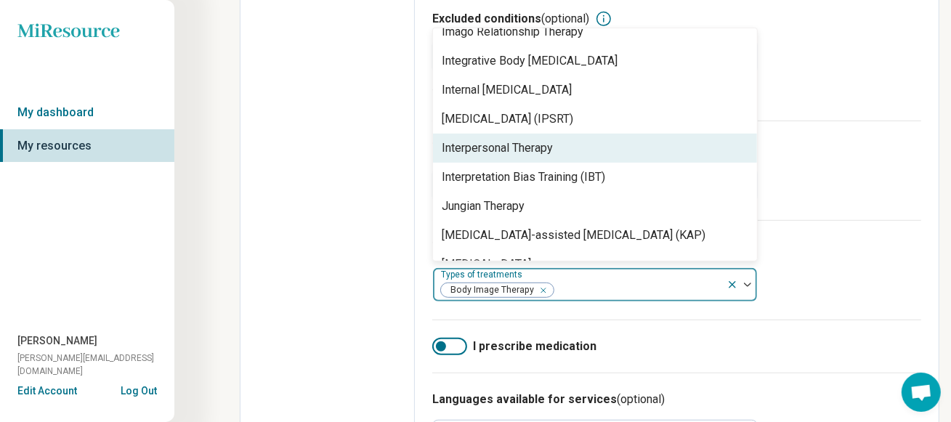
click at [545, 161] on div "Interpersonal Therapy" at bounding box center [595, 148] width 324 height 29
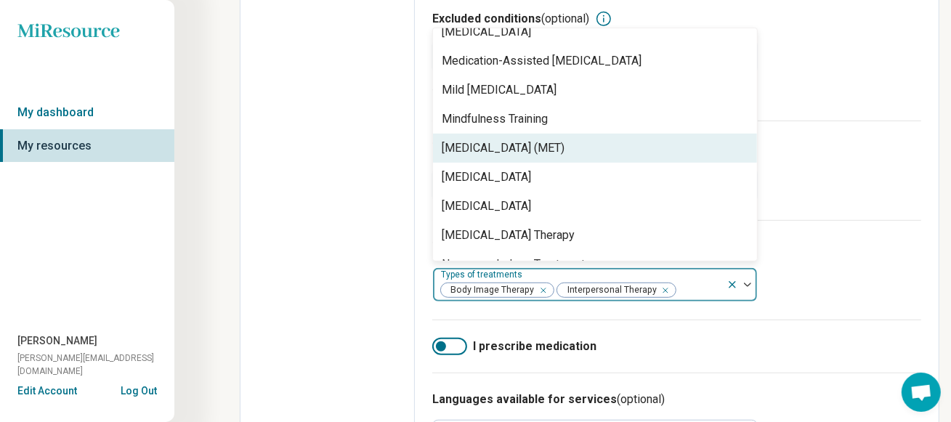
scroll to position [1917, 0]
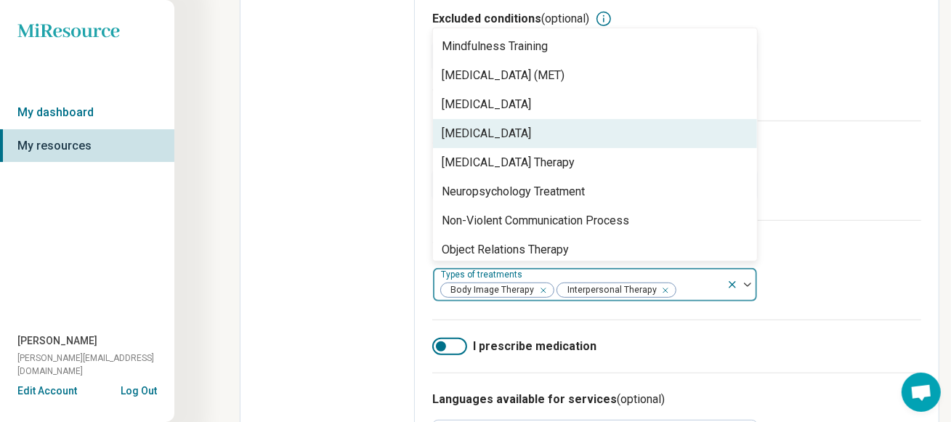
click at [550, 139] on div "[MEDICAL_DATA]" at bounding box center [595, 133] width 324 height 29
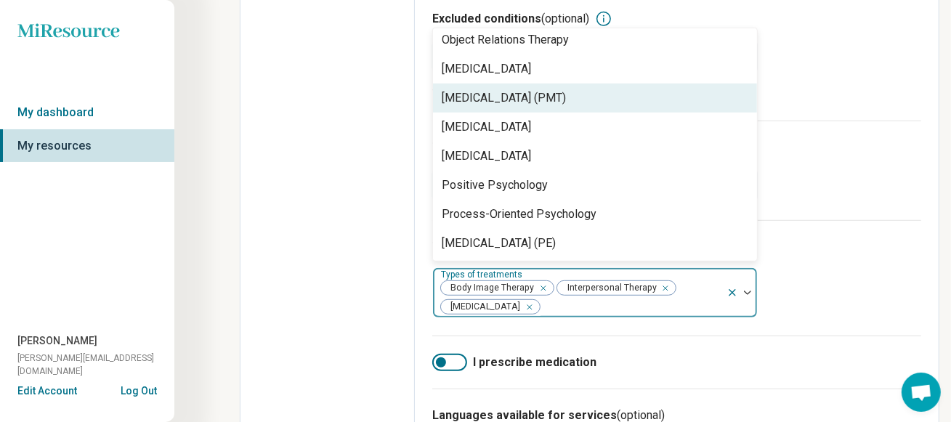
scroll to position [2135, 0]
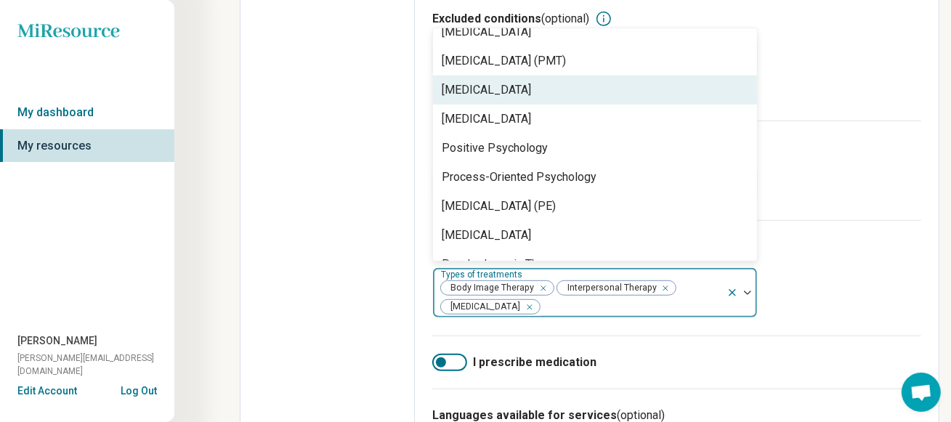
click at [508, 94] on div "[MEDICAL_DATA]" at bounding box center [486, 89] width 89 height 17
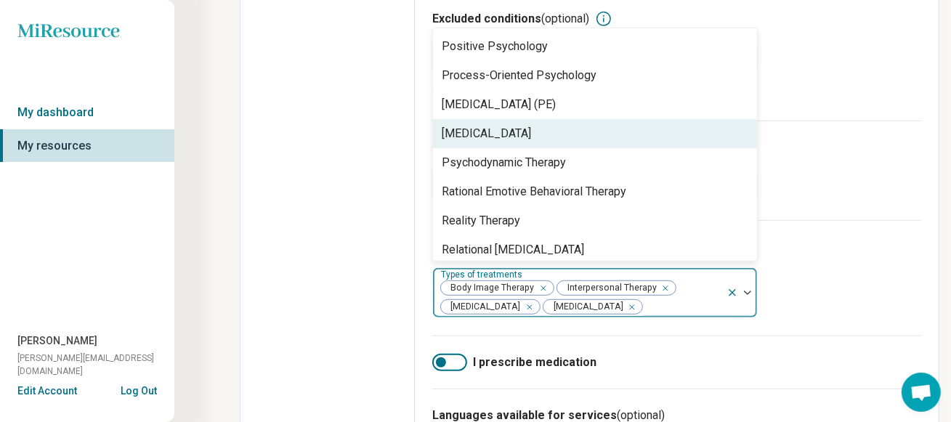
scroll to position [2280, 0]
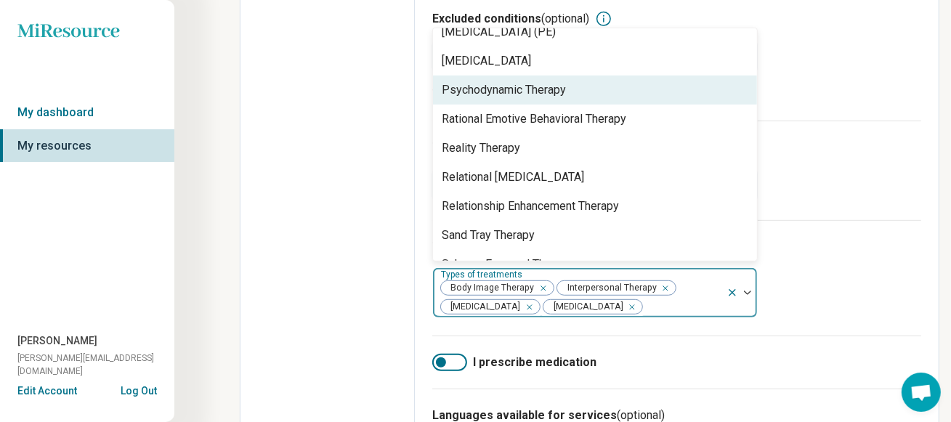
click at [551, 99] on div "Psychodynamic Therapy" at bounding box center [504, 89] width 124 height 17
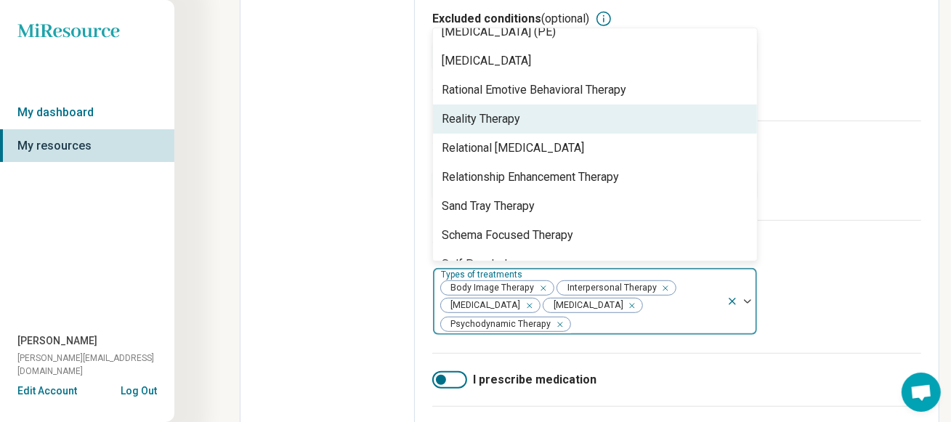
click at [491, 126] on div "Reality Therapy" at bounding box center [481, 118] width 78 height 17
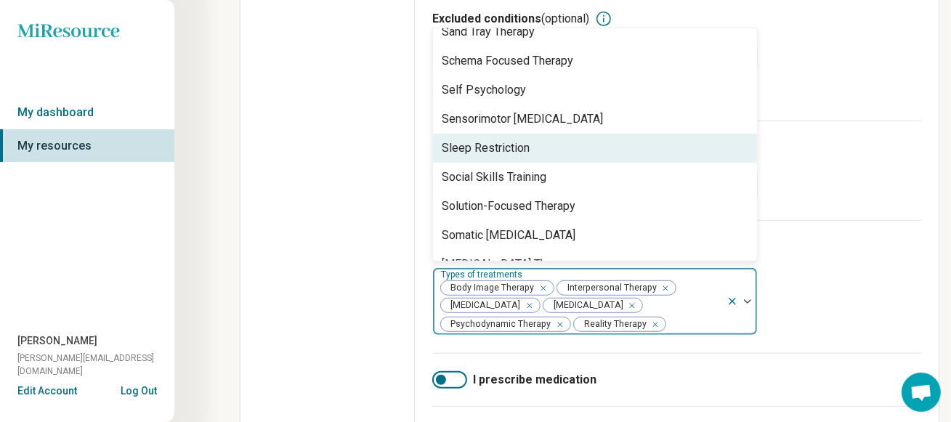
scroll to position [2498, 0]
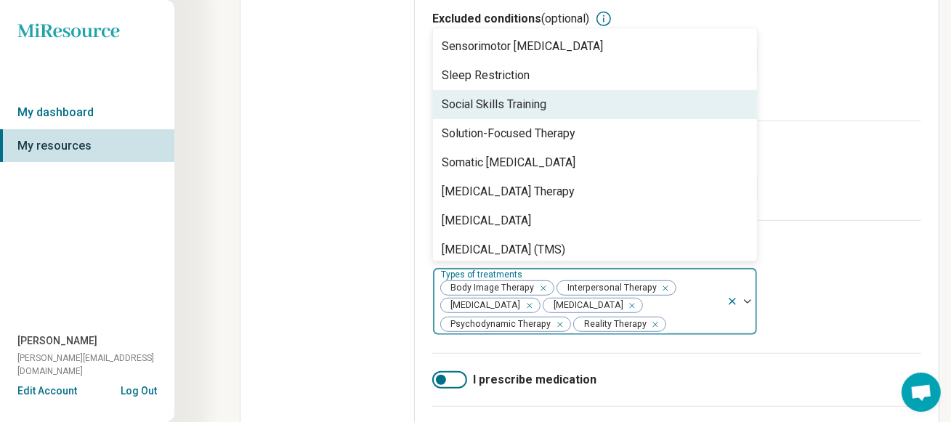
click at [505, 110] on div "Social Skills Training" at bounding box center [494, 104] width 105 height 17
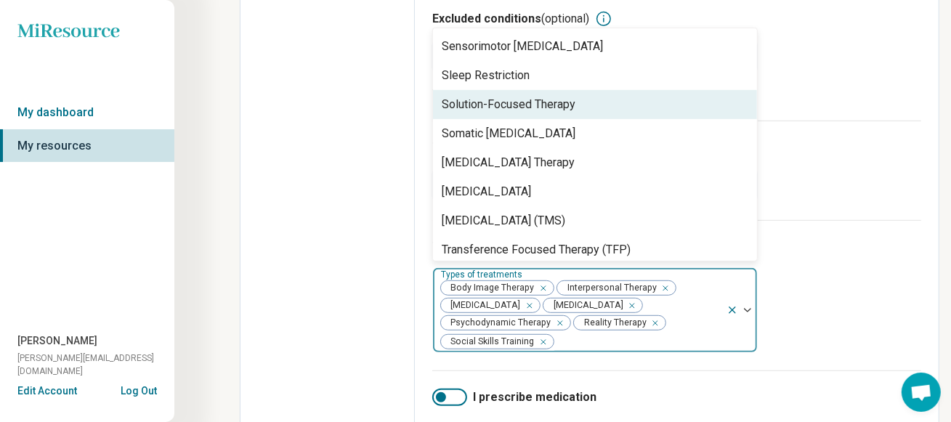
click at [500, 108] on div "Solution-Focused Therapy" at bounding box center [509, 104] width 134 height 17
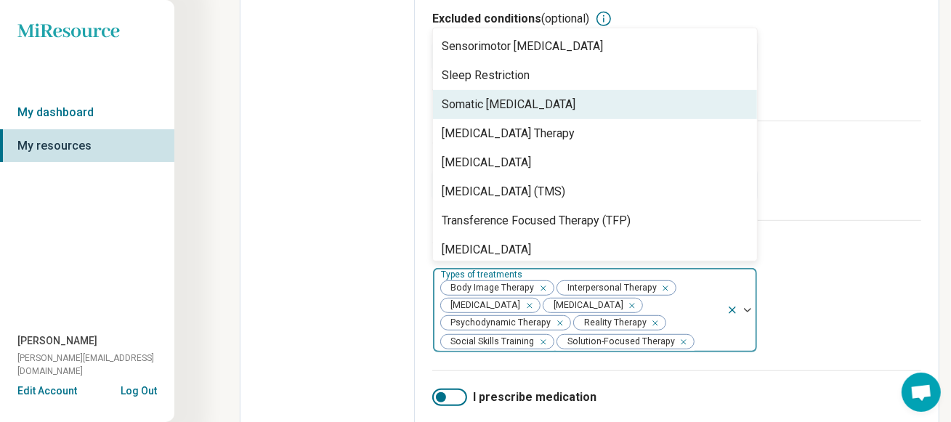
click at [499, 113] on div "Somatic [MEDICAL_DATA]" at bounding box center [509, 104] width 134 height 17
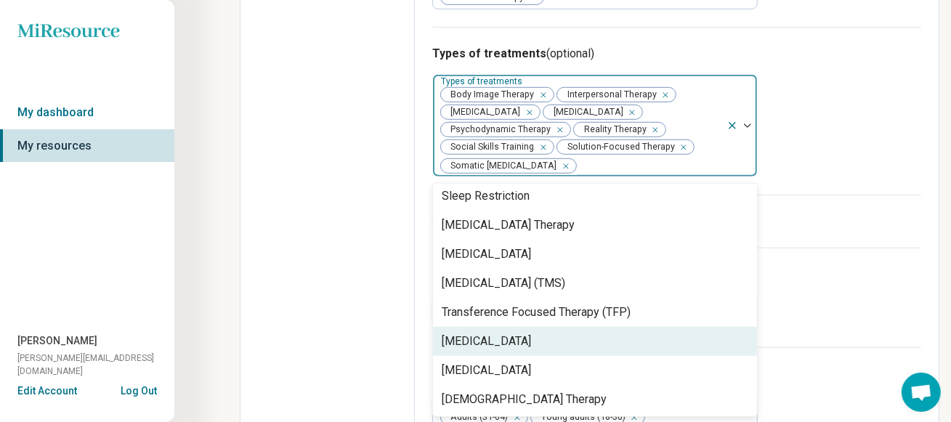
scroll to position [695, 0]
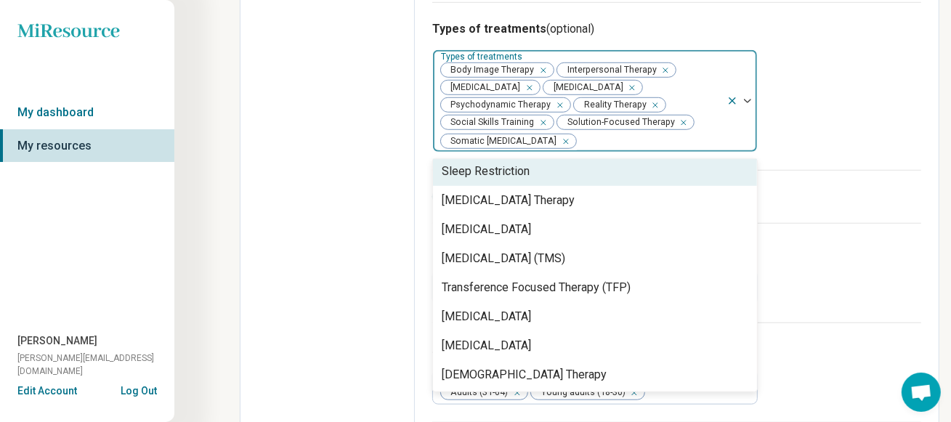
click at [883, 126] on div "Types of treatments (optional) option Somatic [MEDICAL_DATA], selected. 95 resu…" at bounding box center [676, 86] width 489 height 168
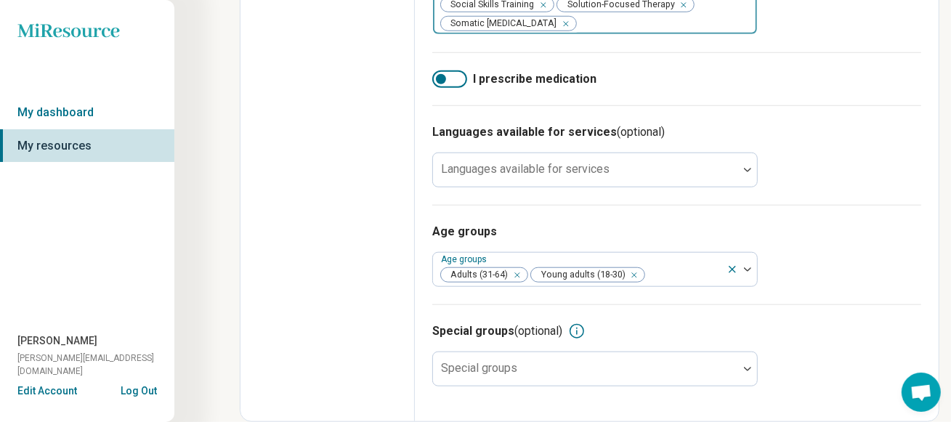
scroll to position [819, 0]
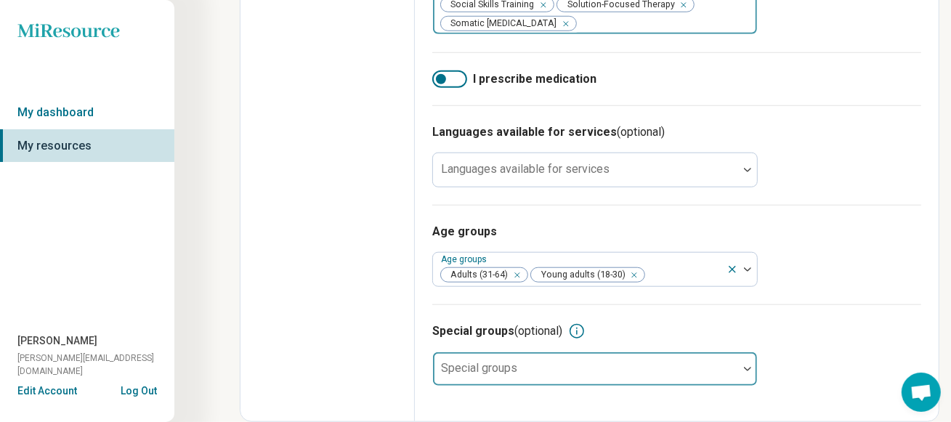
click at [628, 377] on div at bounding box center [585, 375] width 293 height 20
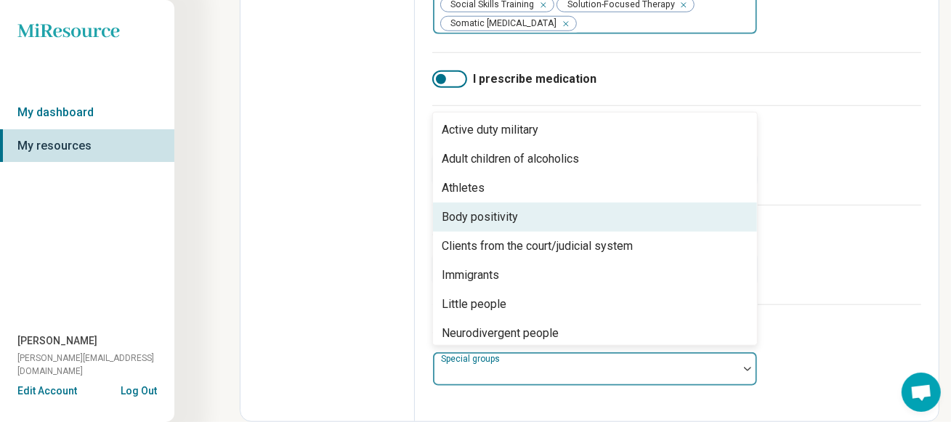
click at [506, 224] on div "Body positivity" at bounding box center [480, 216] width 76 height 17
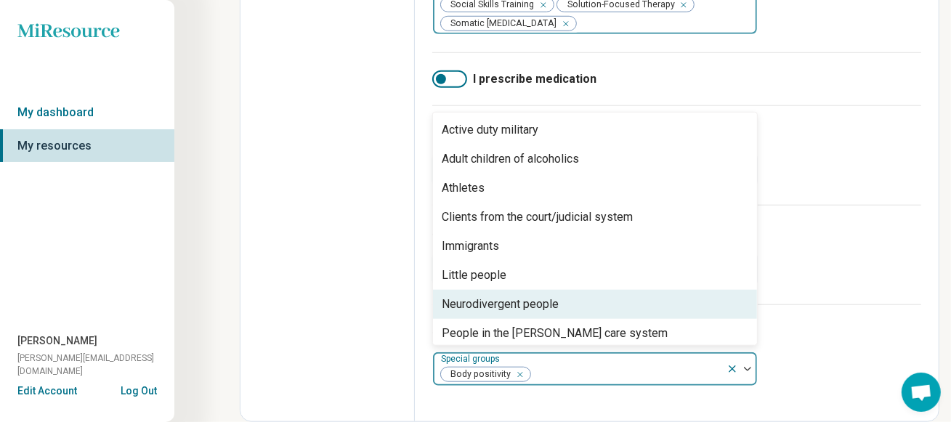
scroll to position [72, 0]
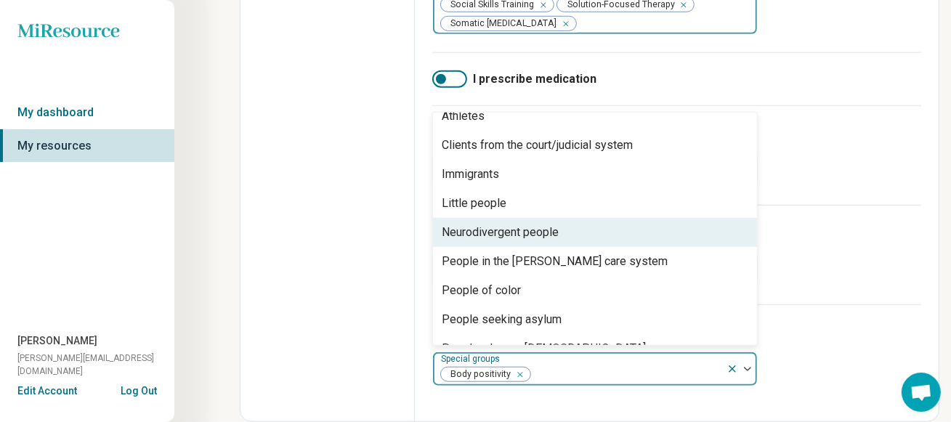
click at [541, 237] on div "Neurodivergent people" at bounding box center [500, 232] width 117 height 17
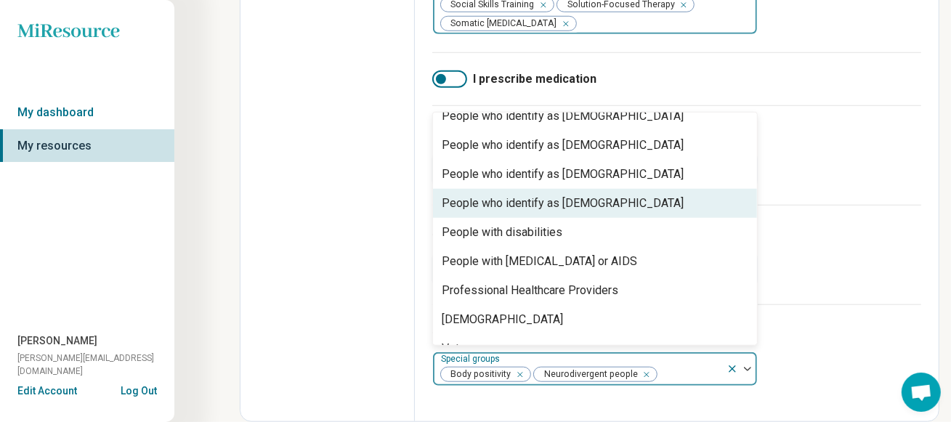
scroll to position [383, 0]
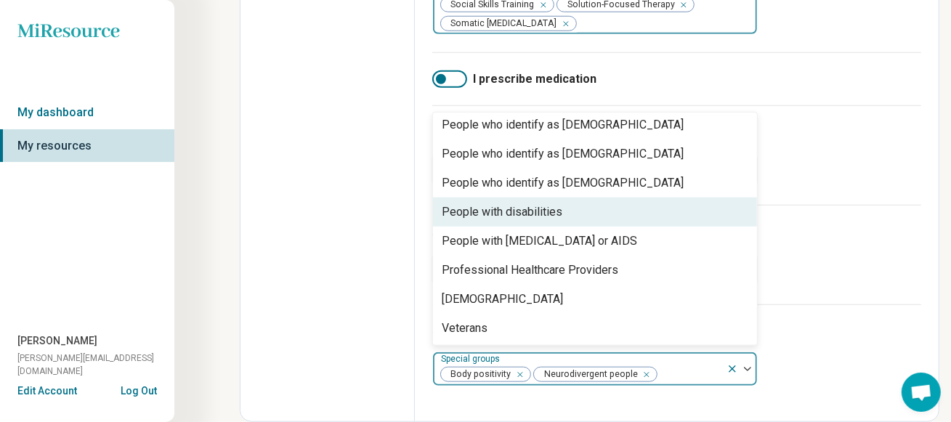
click at [647, 375] on div "Remove [object Object]" at bounding box center [643, 374] width 17 height 17
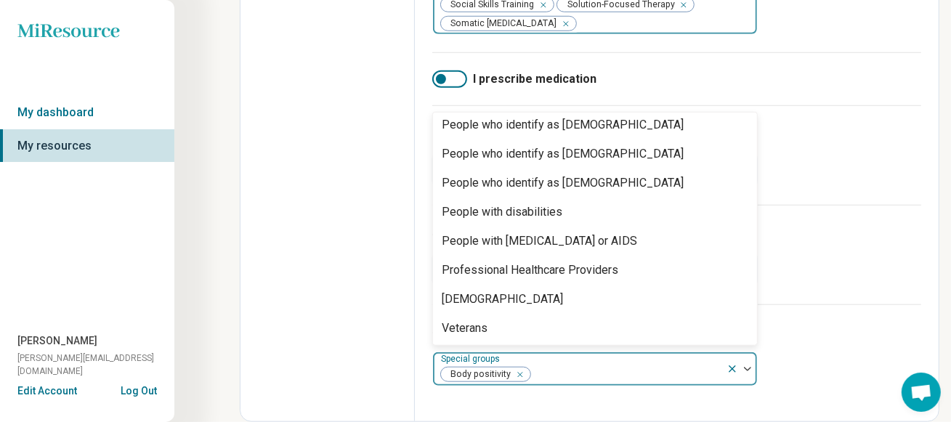
click at [519, 376] on icon "Remove [object Object]" at bounding box center [516, 375] width 10 height 10
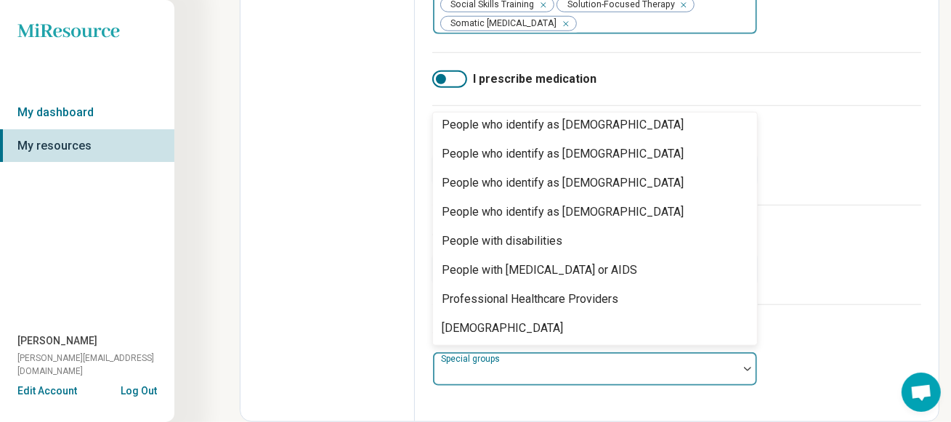
scroll to position [441, 0]
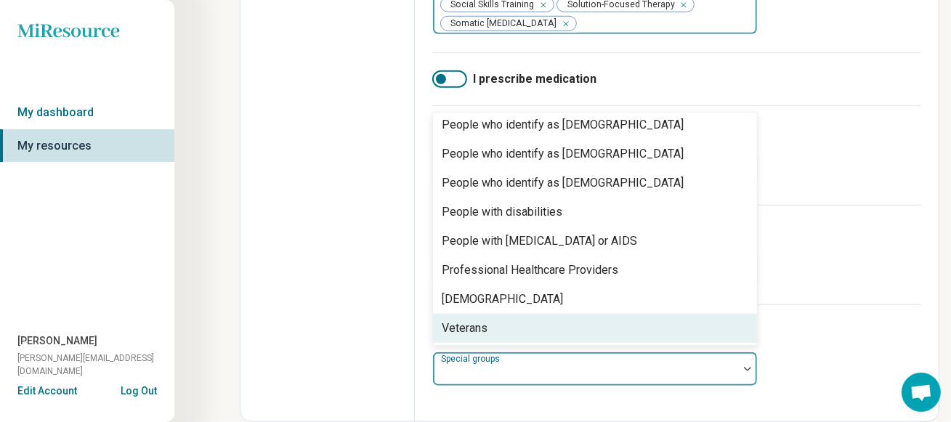
click at [892, 227] on h3 "Age groups" at bounding box center [676, 231] width 489 height 17
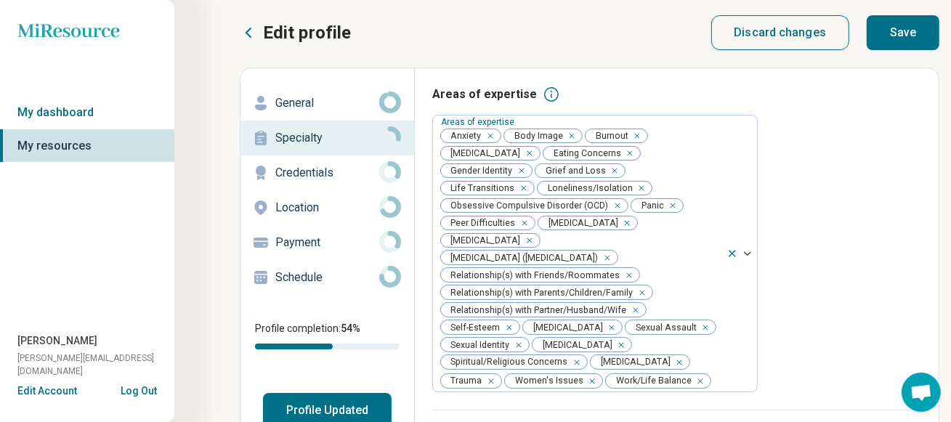
scroll to position [0, 0]
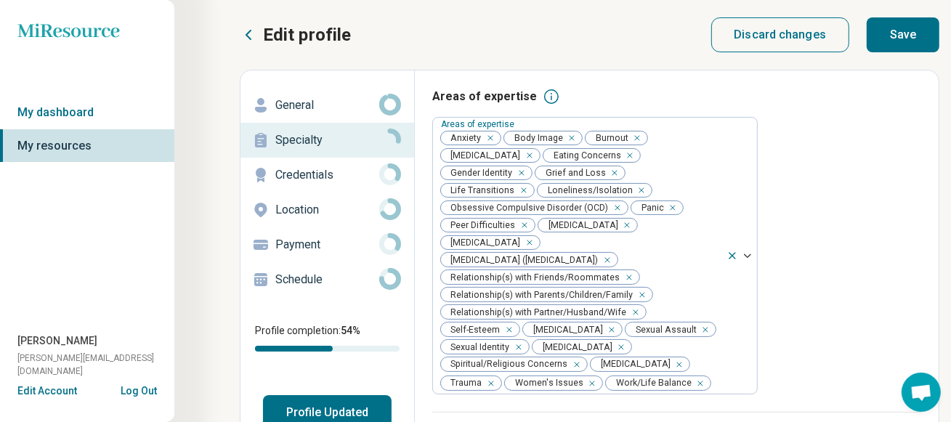
click at [895, 39] on button "Save" at bounding box center [903, 34] width 73 height 35
click at [310, 177] on p "Credentials" at bounding box center [327, 174] width 104 height 17
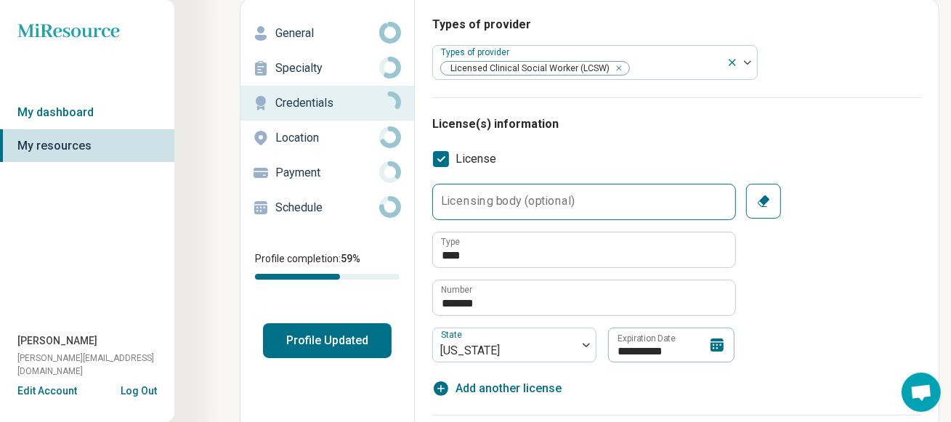
scroll to position [145, 0]
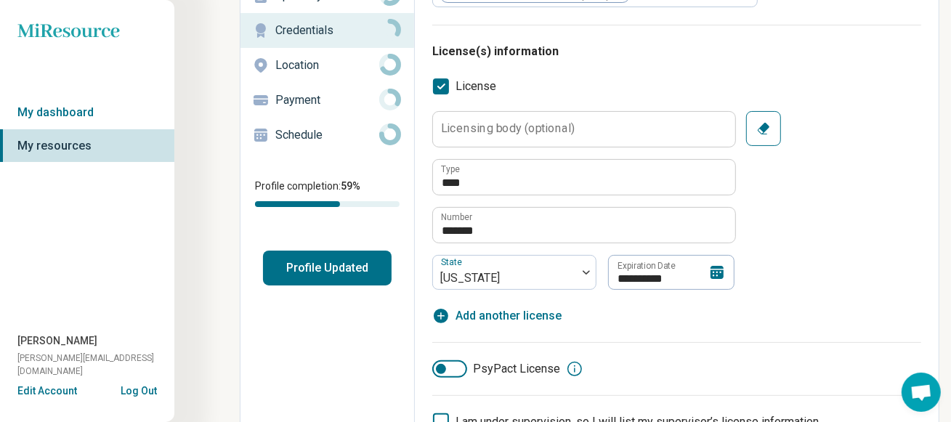
click at [564, 131] on label "Licensing body (optional)" at bounding box center [508, 129] width 134 height 12
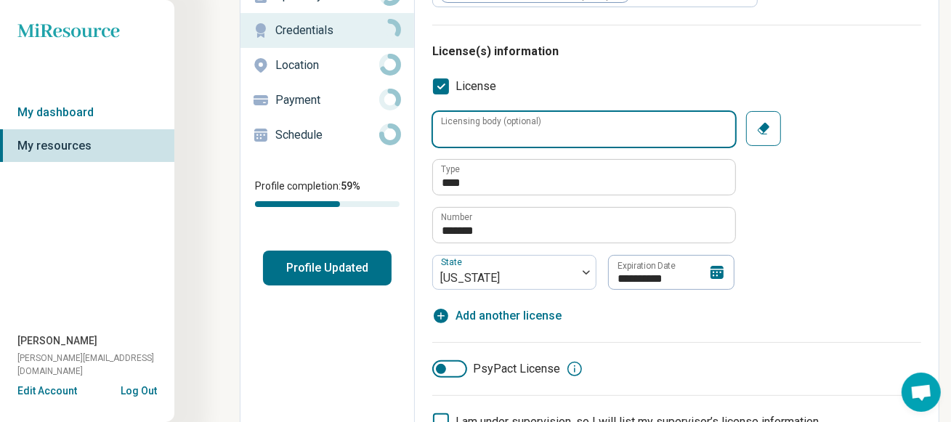
click at [564, 131] on input "Licensing body (optional)" at bounding box center [584, 129] width 302 height 35
type textarea "*"
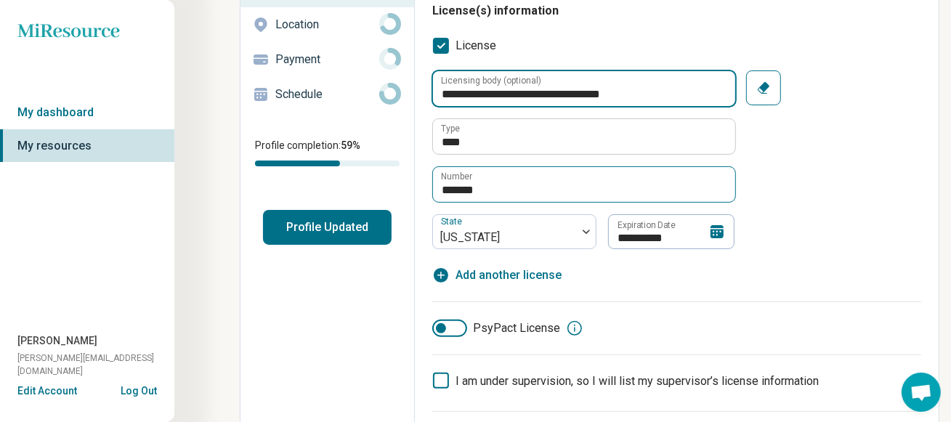
scroll to position [218, 0]
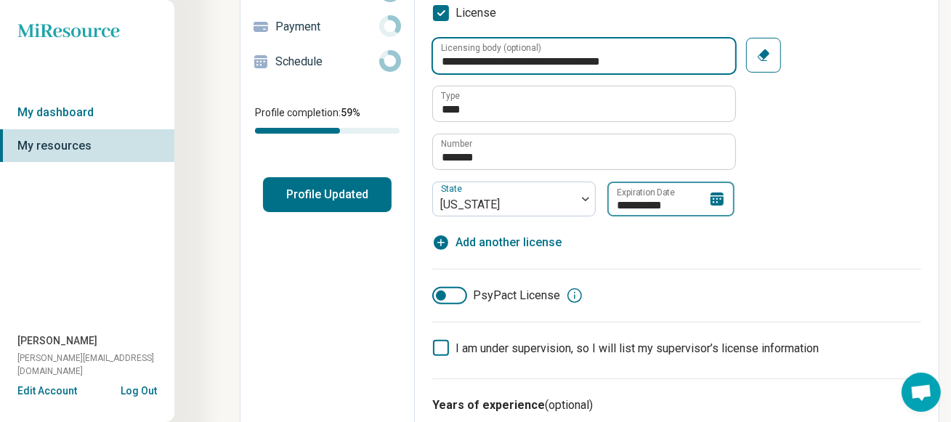
type input "**********"
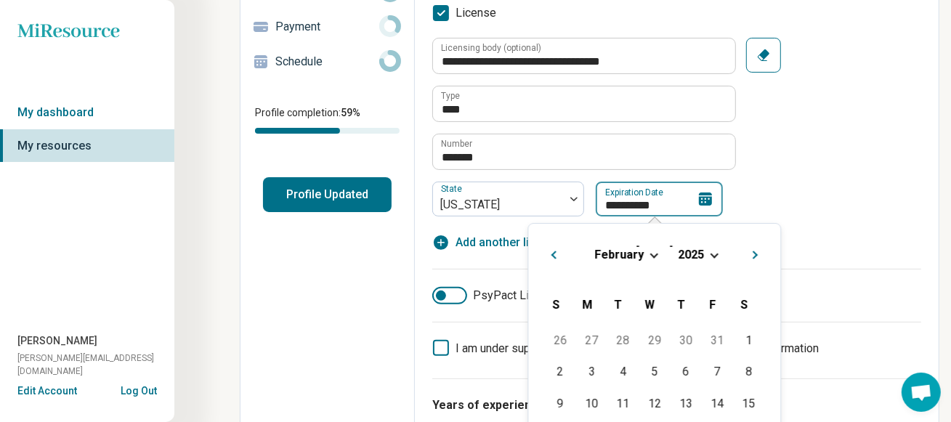
click at [636, 204] on input "**********" at bounding box center [659, 199] width 127 height 35
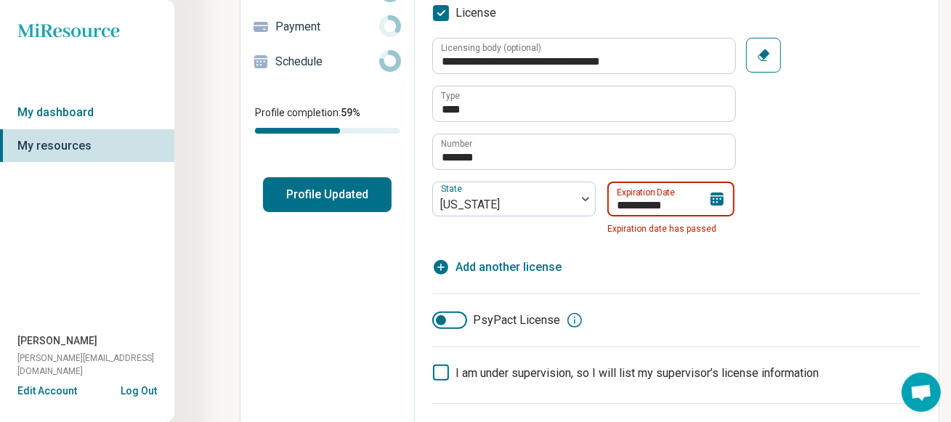
click at [660, 206] on input "**********" at bounding box center [670, 199] width 127 height 35
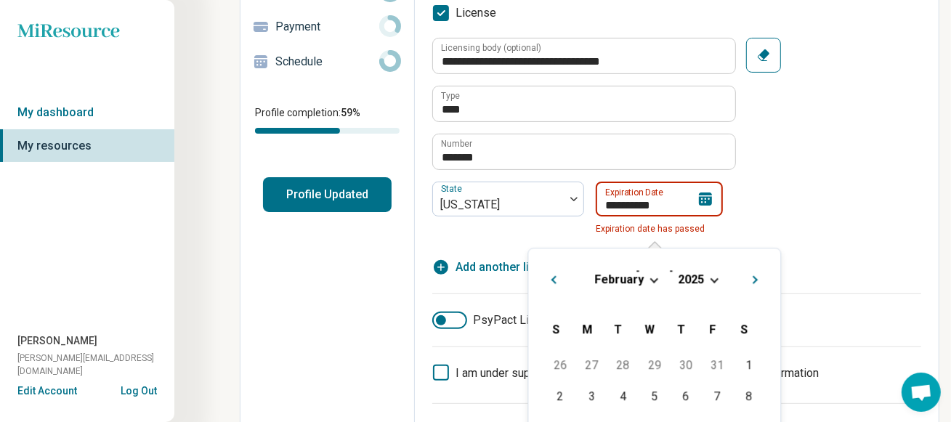
click at [657, 203] on input "**********" at bounding box center [659, 199] width 127 height 35
click at [703, 277] on div "[DATE]" at bounding box center [654, 279] width 229 height 15
click at [698, 281] on span "2025" at bounding box center [691, 279] width 26 height 14
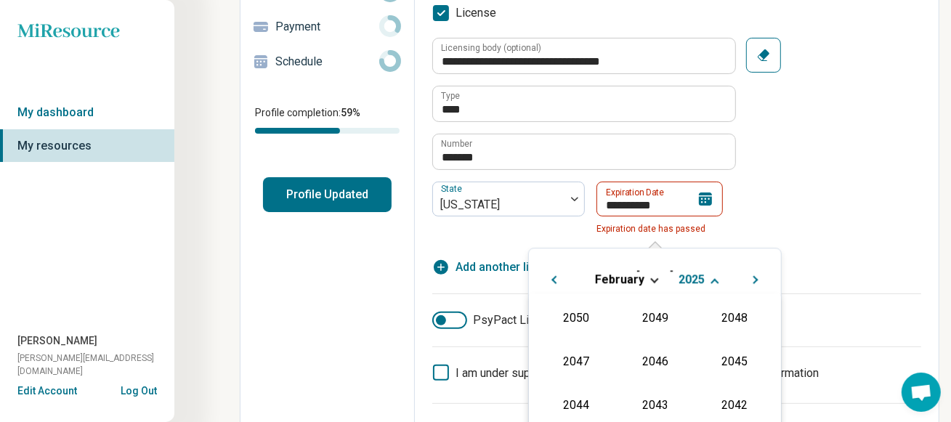
scroll to position [263, 0]
click at [728, 357] on div "2027" at bounding box center [734, 360] width 70 height 26
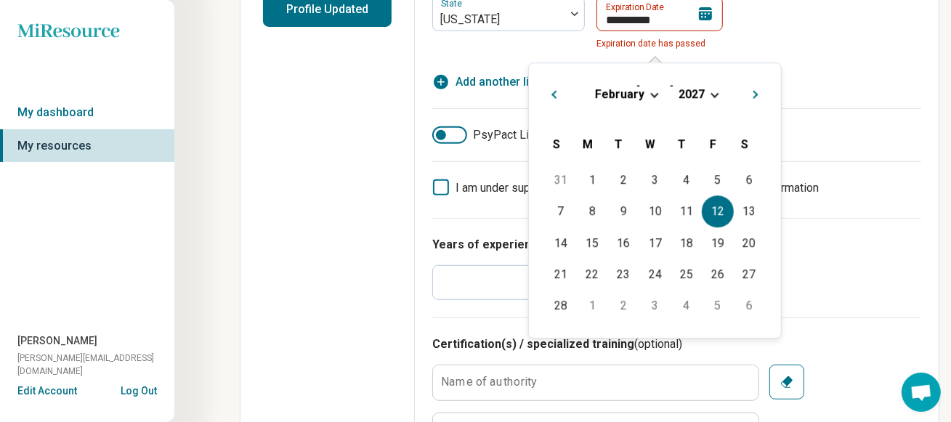
scroll to position [436, 0]
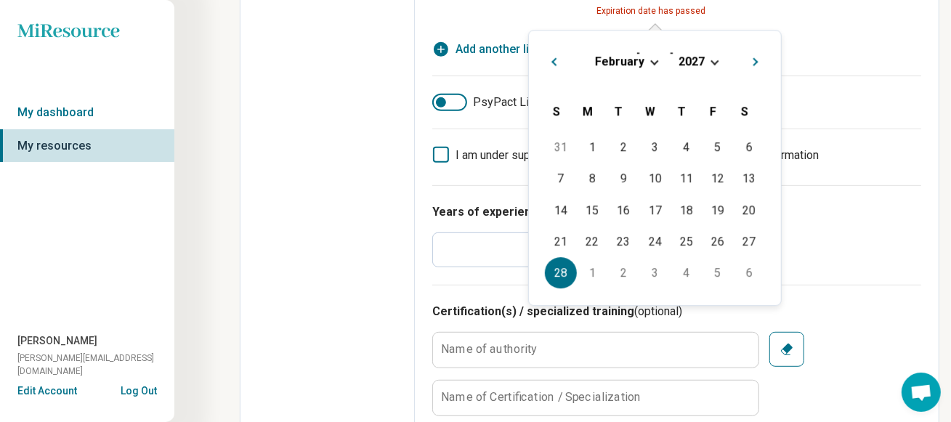
click at [572, 269] on div "28" at bounding box center [560, 272] width 31 height 31
type input "**********"
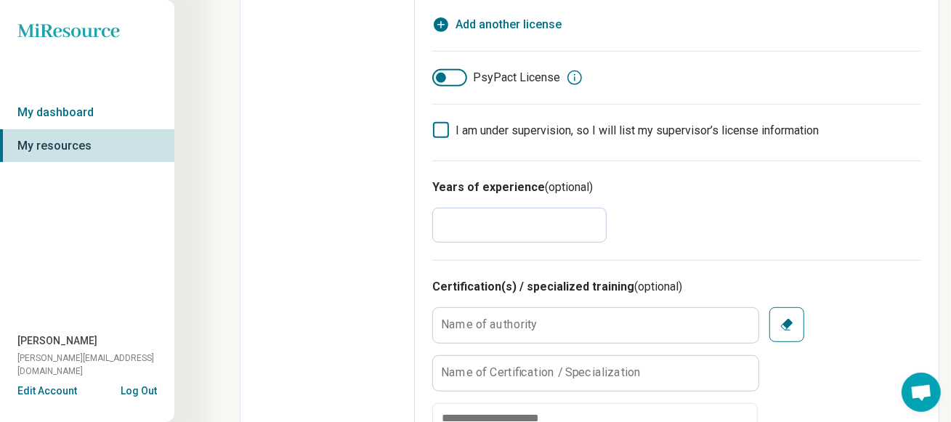
scroll to position [218, 0]
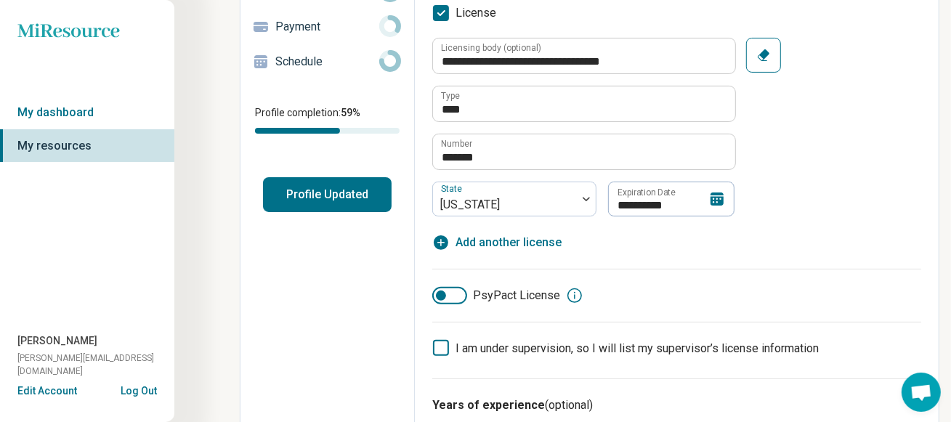
click at [842, 190] on div "**********" at bounding box center [676, 127] width 489 height 179
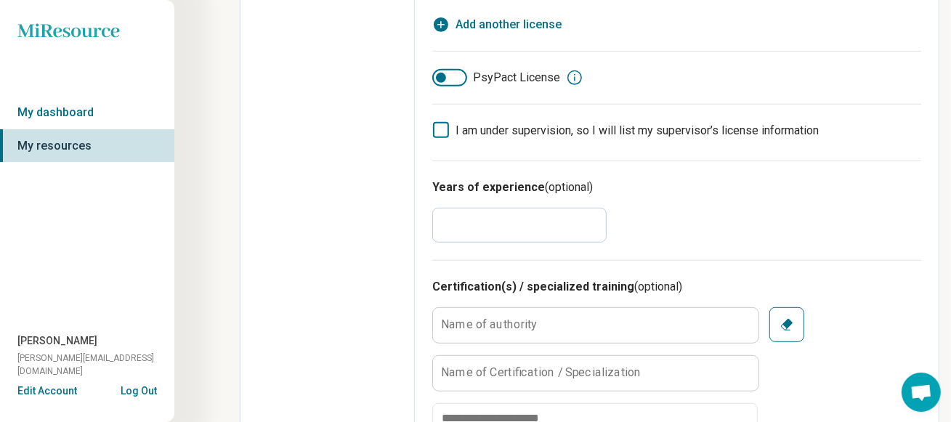
scroll to position [508, 0]
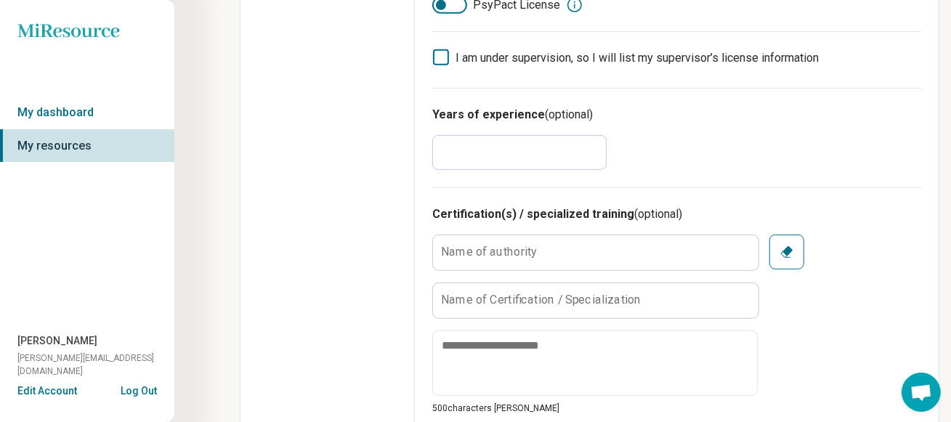
drag, startPoint x: 492, startPoint y: 158, endPoint x: 360, endPoint y: 155, distance: 132.2
click at [373, 156] on div "**********" at bounding box center [590, 396] width 700 height 1671
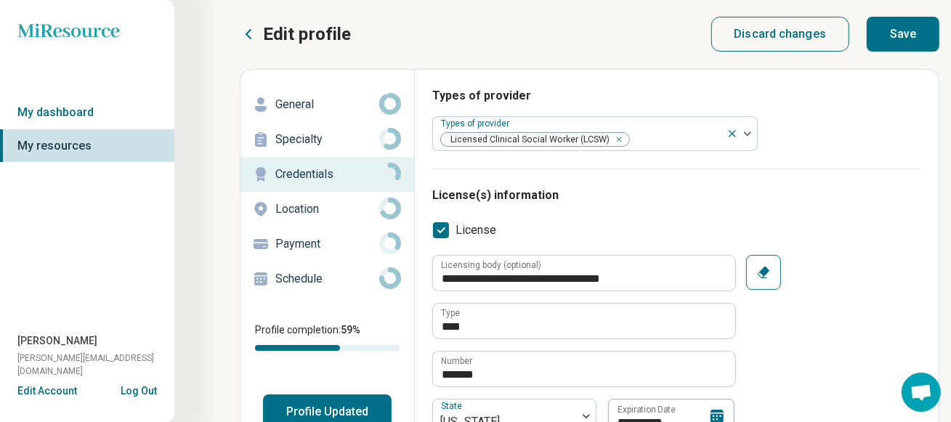
scroll to position [0, 0]
type input "**"
click at [895, 38] on button "Save" at bounding box center [903, 34] width 73 height 35
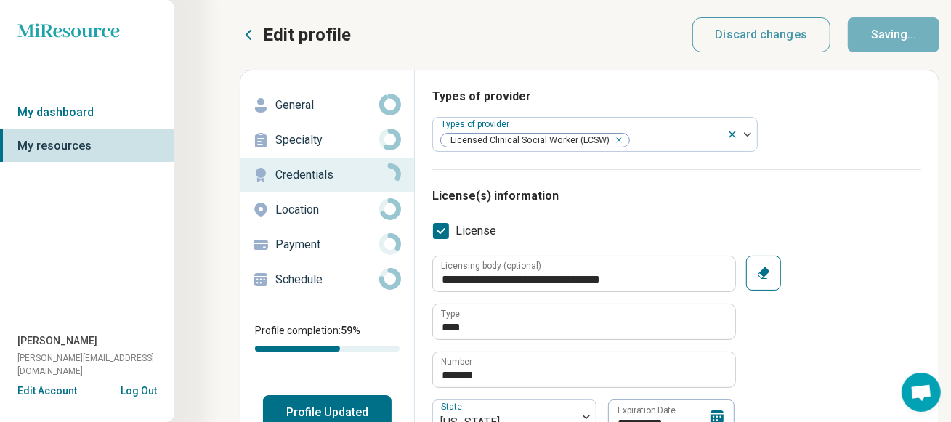
type textarea "*"
click at [292, 208] on p "Location" at bounding box center [327, 209] width 104 height 17
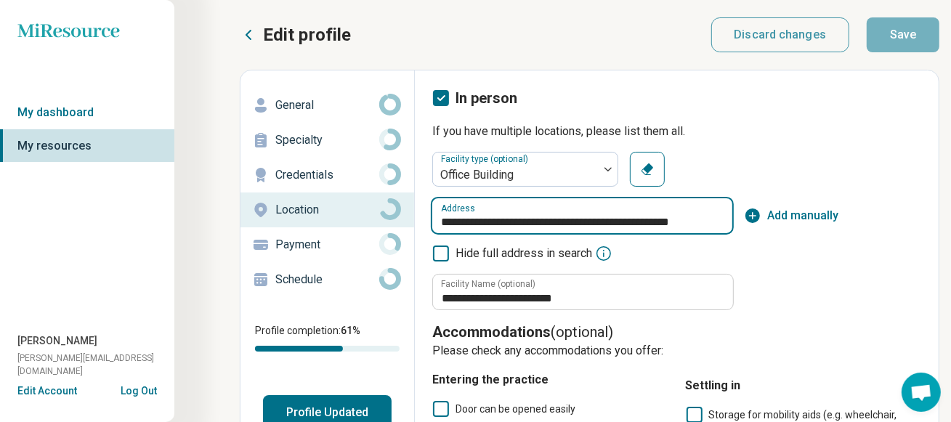
drag, startPoint x: 438, startPoint y: 221, endPoint x: 747, endPoint y: 206, distance: 309.1
click at [747, 206] on div "**********" at bounding box center [676, 215] width 489 height 35
paste input "**********"
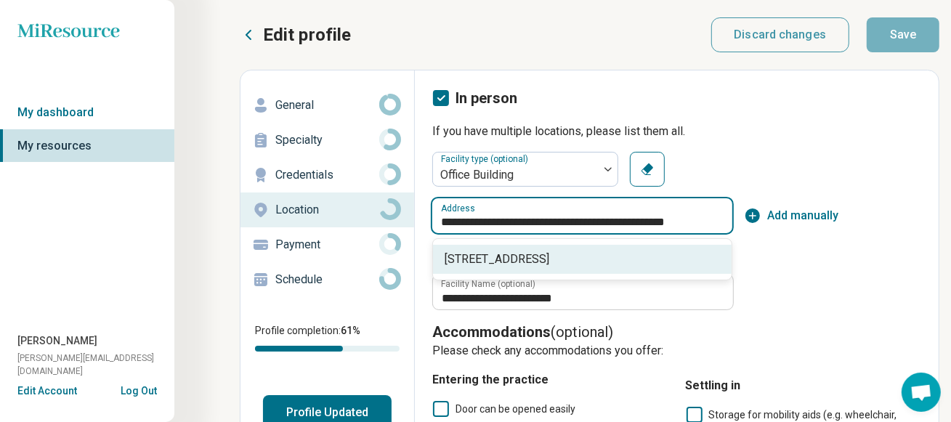
click at [661, 259] on span "[STREET_ADDRESS]" at bounding box center [585, 259] width 281 height 17
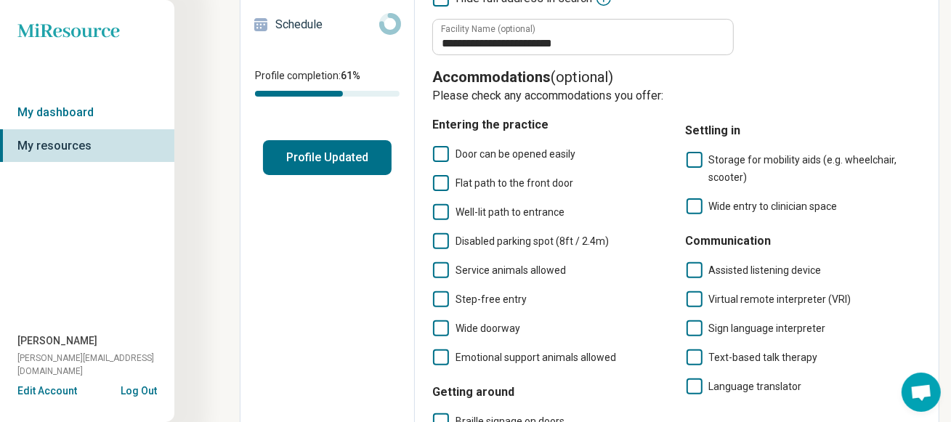
scroll to position [290, 0]
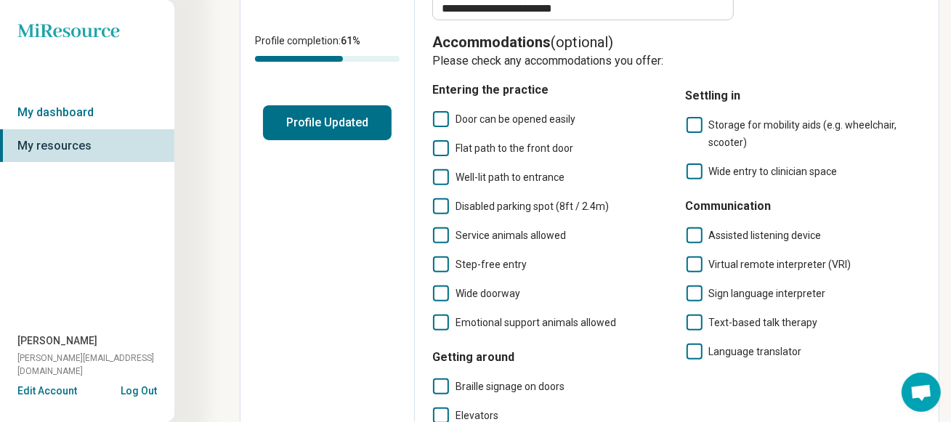
type input "**********"
click at [478, 120] on span "Door can be opened easily" at bounding box center [515, 119] width 120 height 12
click at [485, 144] on span "Flat path to the front door" at bounding box center [514, 148] width 118 height 12
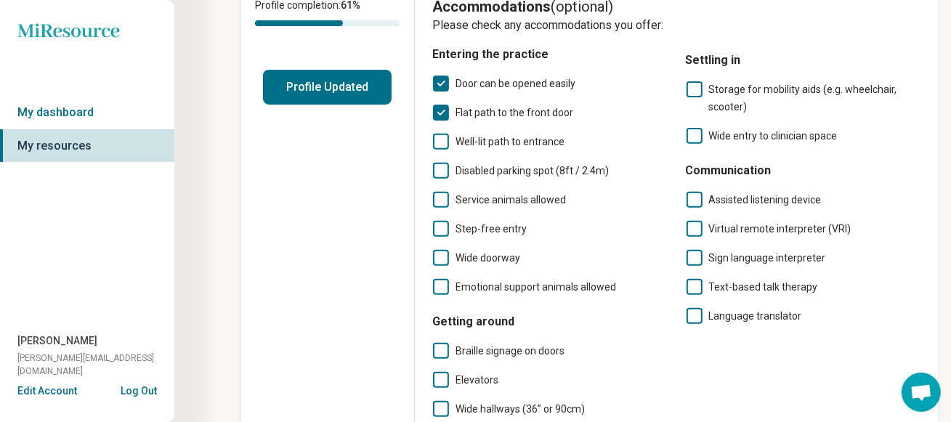
scroll to position [362, 0]
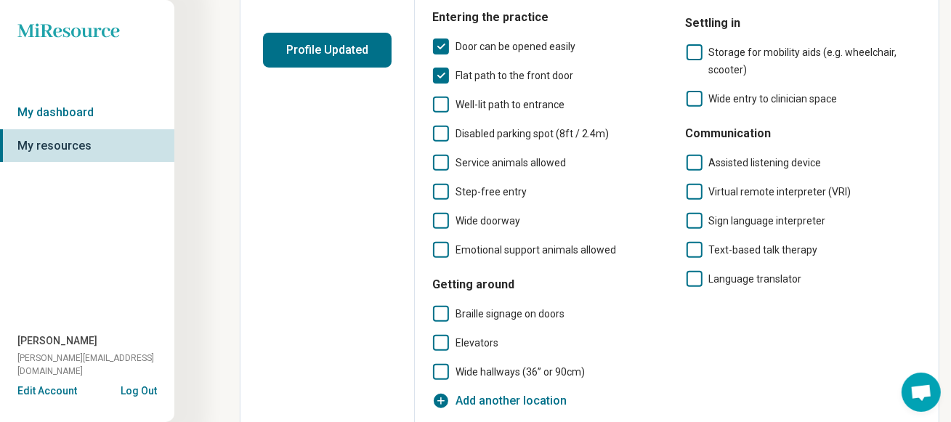
click at [495, 102] on span "Well-lit path to entrance" at bounding box center [509, 105] width 109 height 12
click at [492, 133] on span "Disabled parking spot (8ft / 2.4m)" at bounding box center [531, 134] width 153 height 12
click at [479, 191] on span "Step-free entry" at bounding box center [490, 192] width 71 height 12
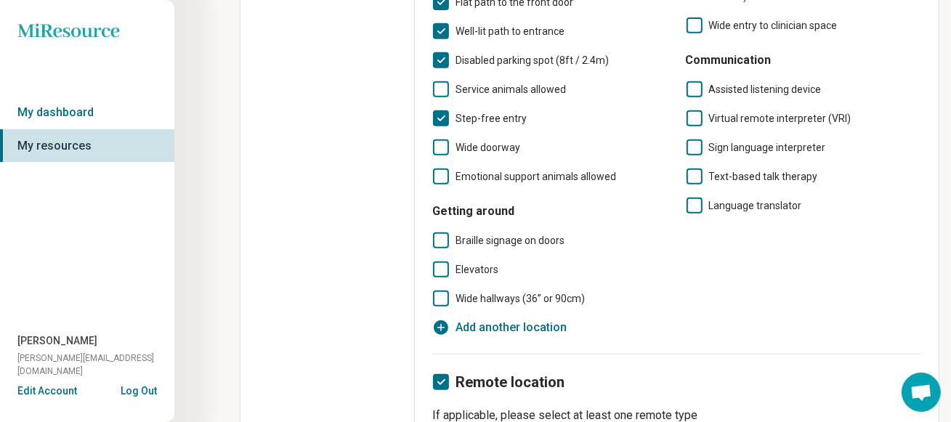
scroll to position [290, 0]
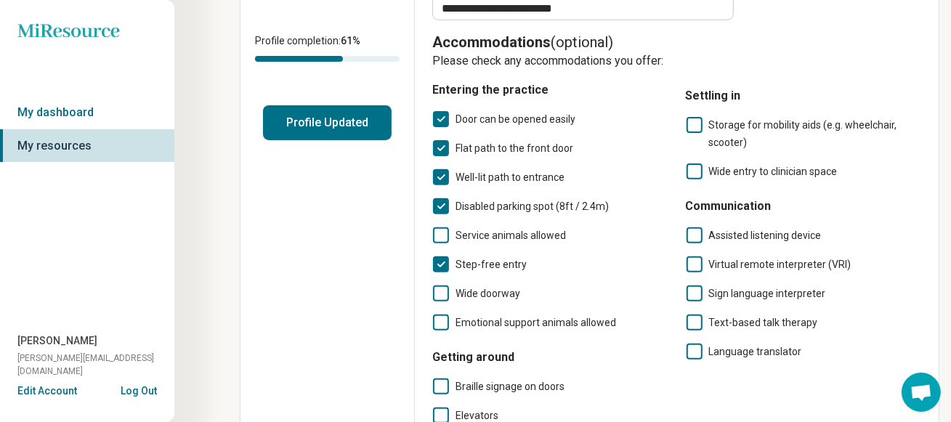
click at [742, 129] on span "Storage for mobility aids (e.g. wheelchair, scooter)" at bounding box center [803, 133] width 188 height 29
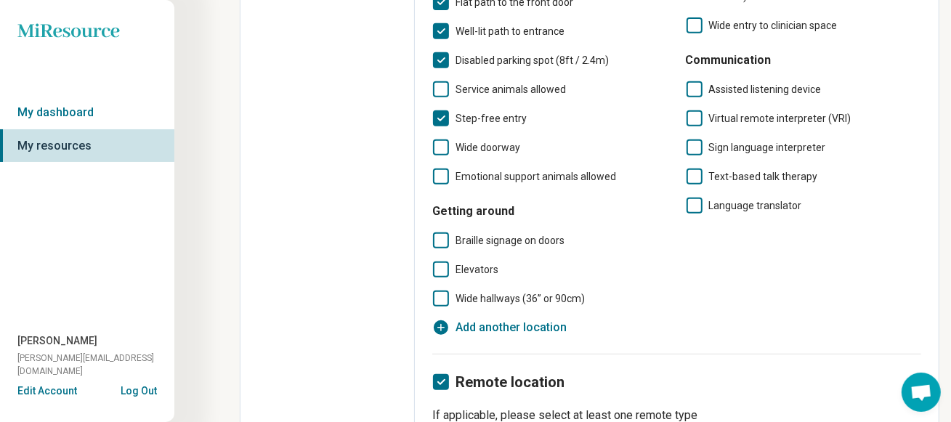
scroll to position [496, 0]
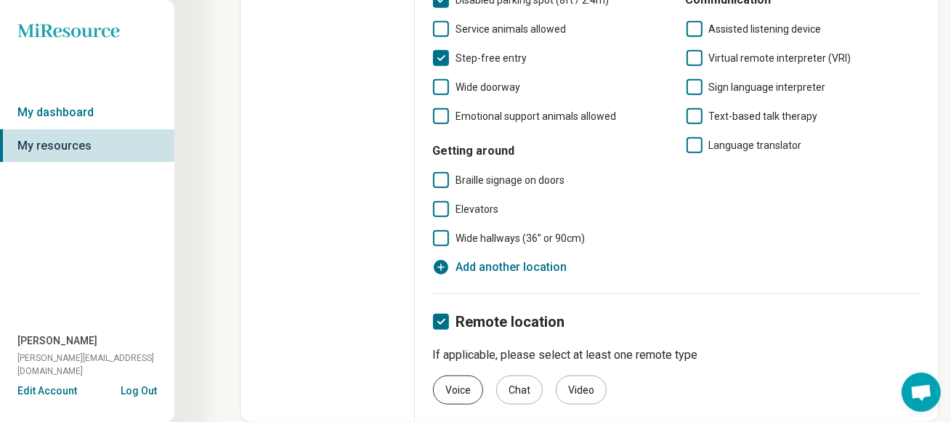
click at [466, 392] on div "Voice" at bounding box center [458, 390] width 50 height 29
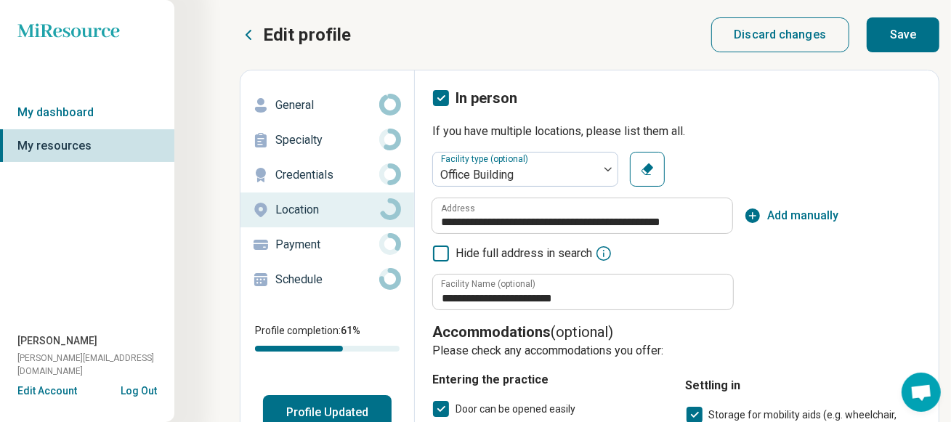
click at [907, 34] on button "Save" at bounding box center [903, 34] width 73 height 35
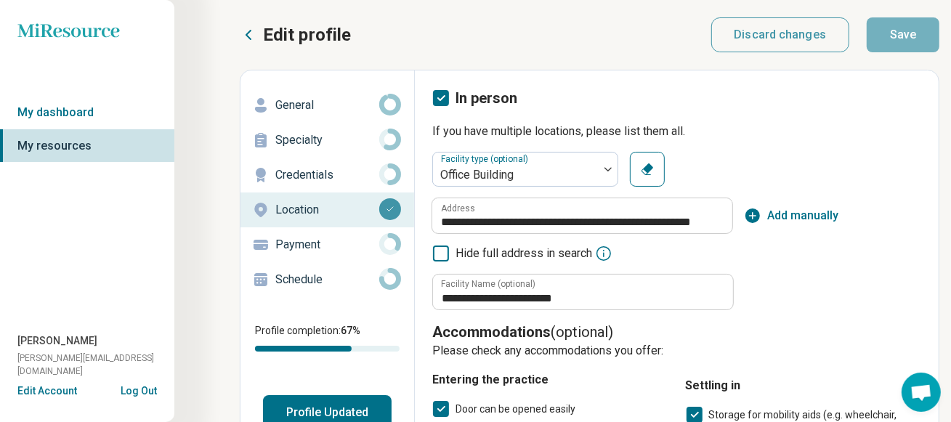
click at [299, 247] on p "Payment" at bounding box center [327, 244] width 104 height 17
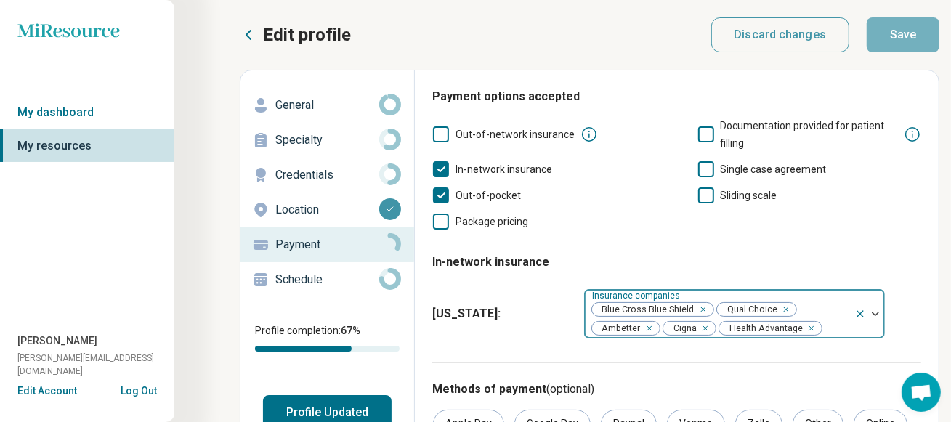
click at [875, 314] on img at bounding box center [875, 314] width 7 height 4
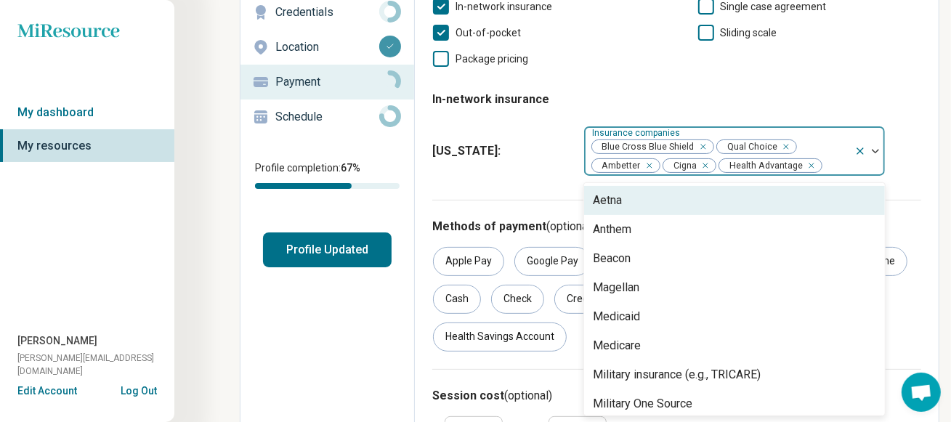
click at [649, 204] on div "Aetna" at bounding box center [734, 200] width 301 height 29
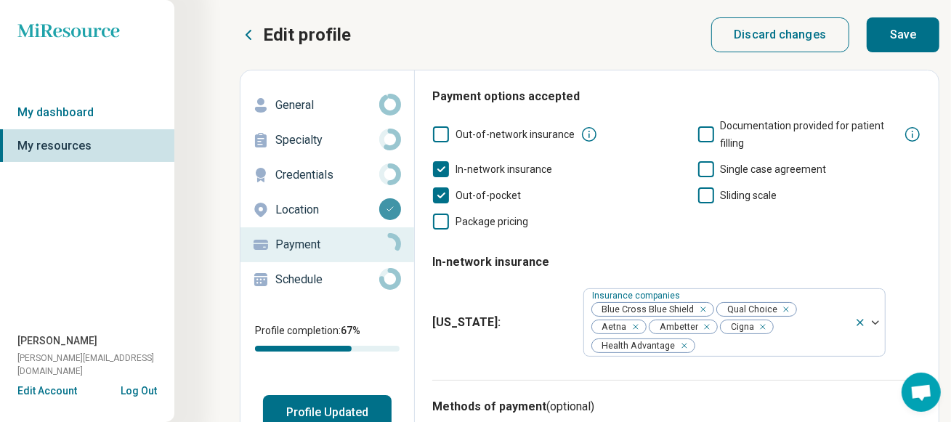
click at [907, 42] on button "Save" at bounding box center [903, 34] width 73 height 35
click at [302, 284] on p "Schedule" at bounding box center [327, 279] width 104 height 17
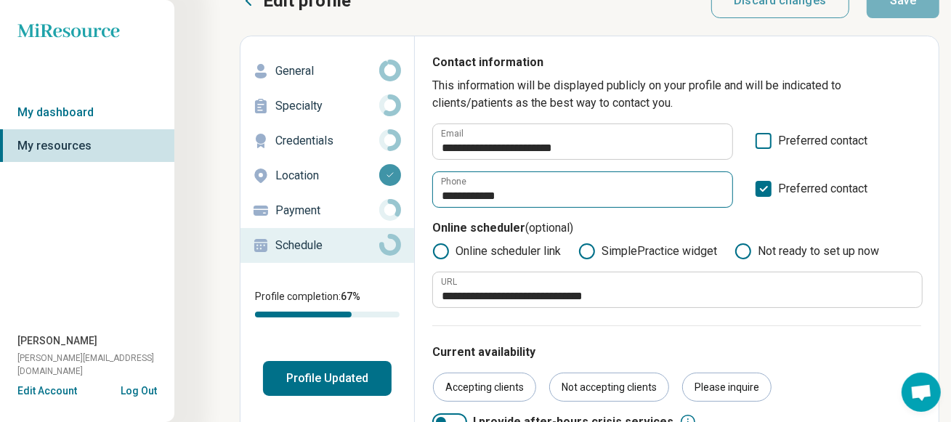
scroll to position [72, 0]
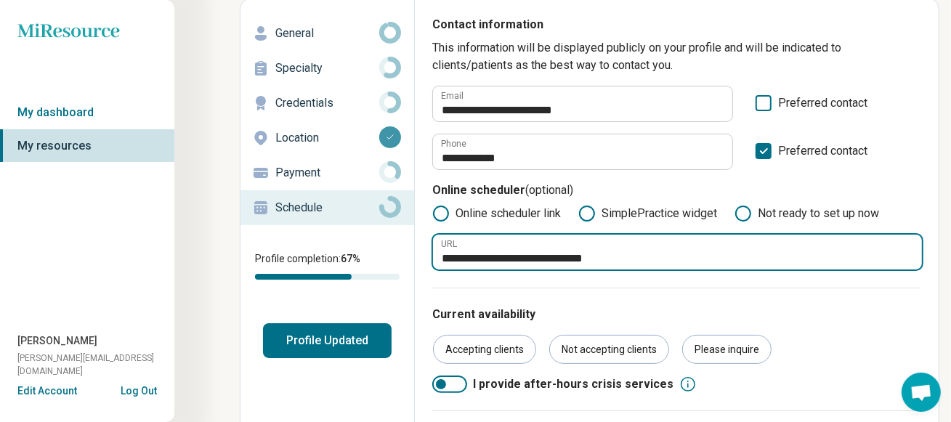
drag, startPoint x: 587, startPoint y: 251, endPoint x: 370, endPoint y: 248, distance: 217.2
paste input "***"
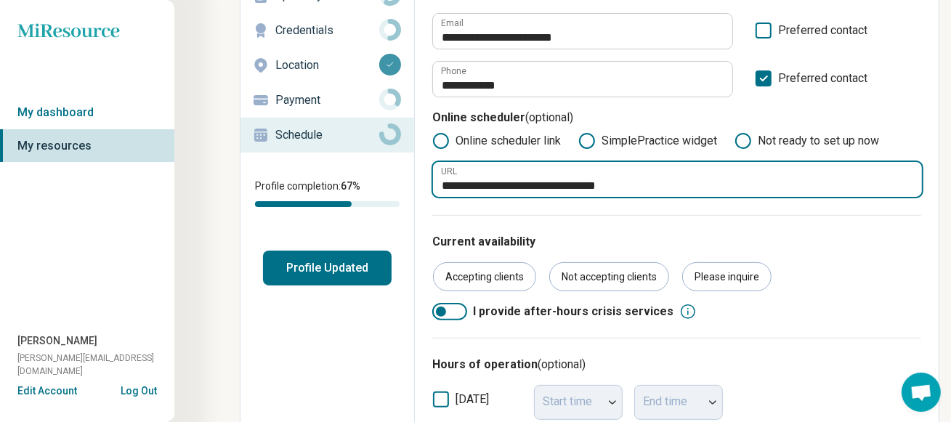
scroll to position [218, 0]
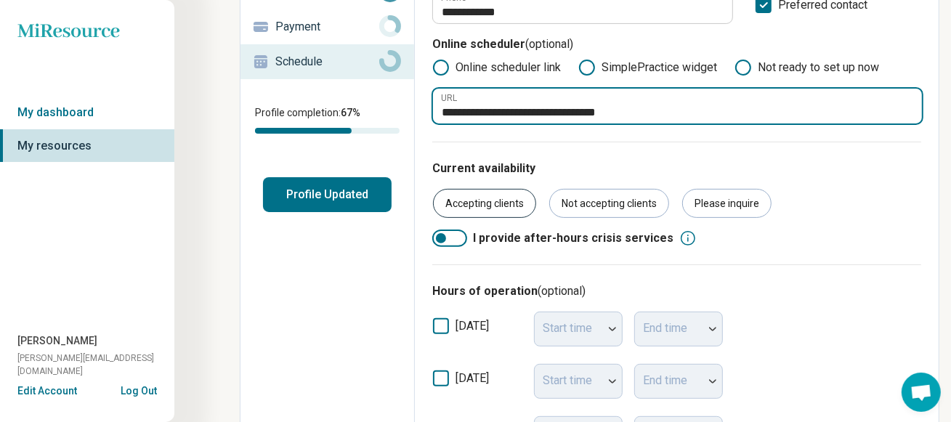
type input "**********"
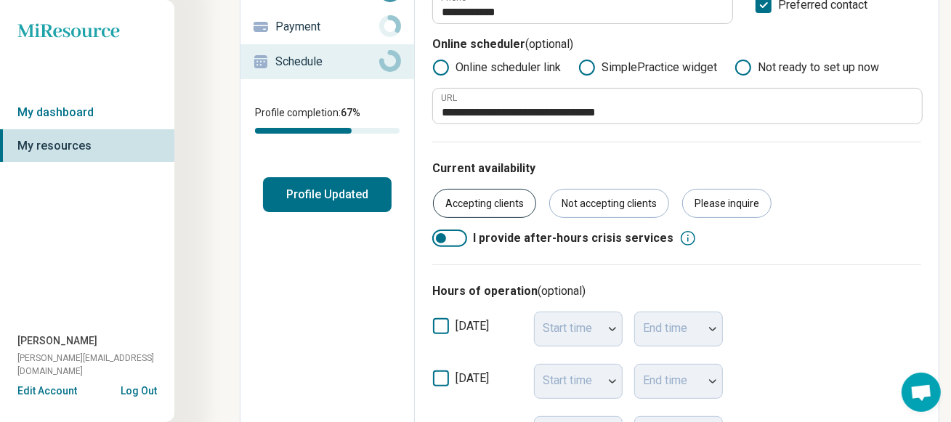
click at [484, 202] on div "Accepting clients" at bounding box center [484, 203] width 103 height 29
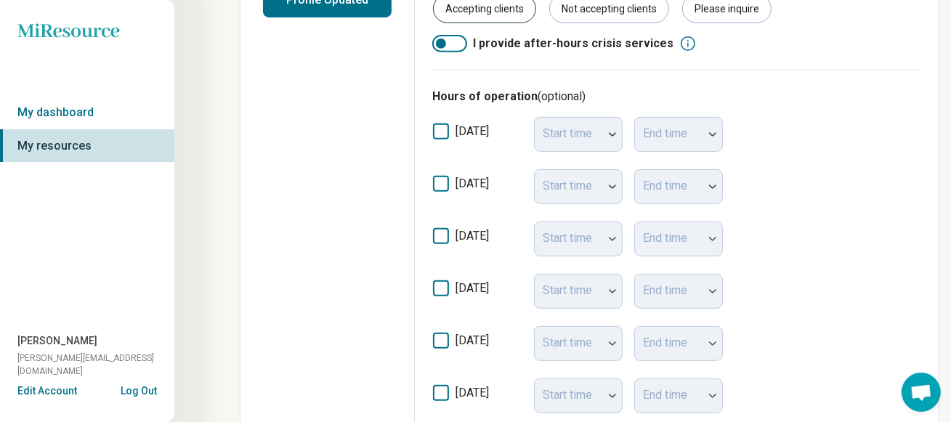
scroll to position [436, 0]
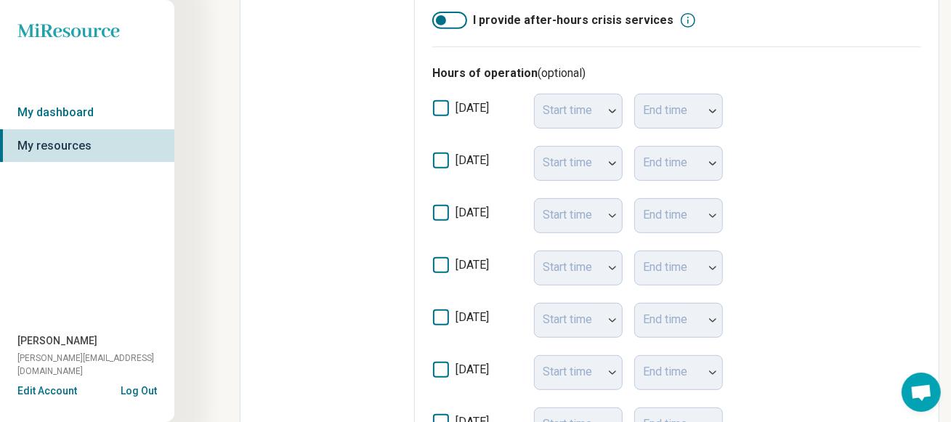
click at [445, 163] on icon at bounding box center [441, 161] width 16 height 16
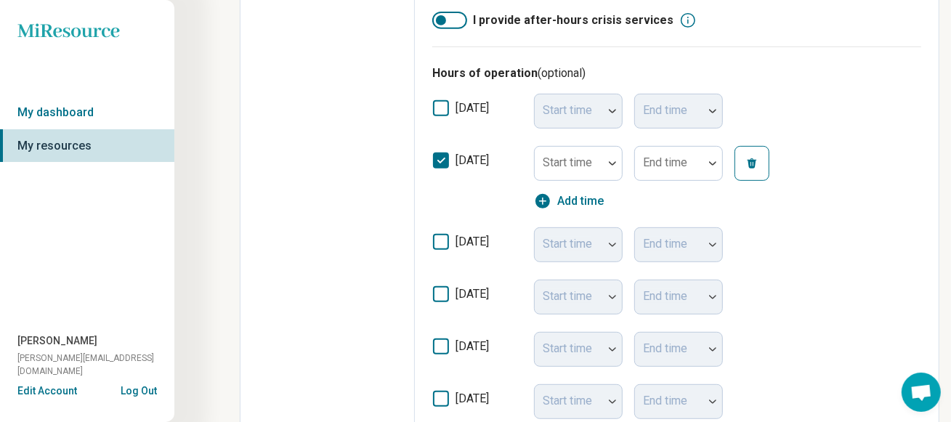
click at [439, 243] on icon at bounding box center [441, 242] width 16 height 16
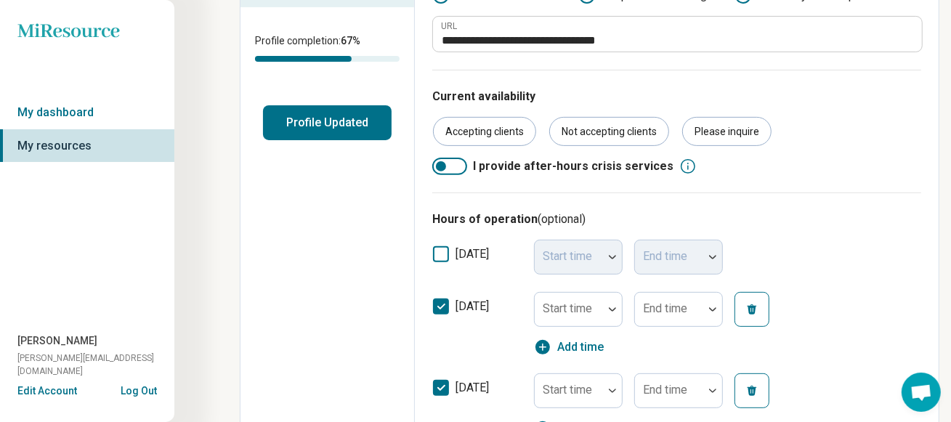
scroll to position [362, 0]
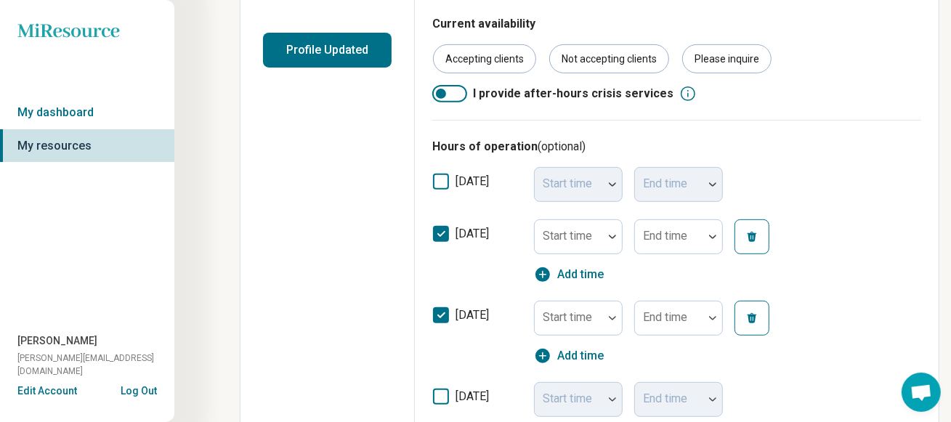
drag, startPoint x: 448, startPoint y: 230, endPoint x: 450, endPoint y: 275, distance: 45.1
click at [448, 230] on icon at bounding box center [441, 234] width 16 height 16
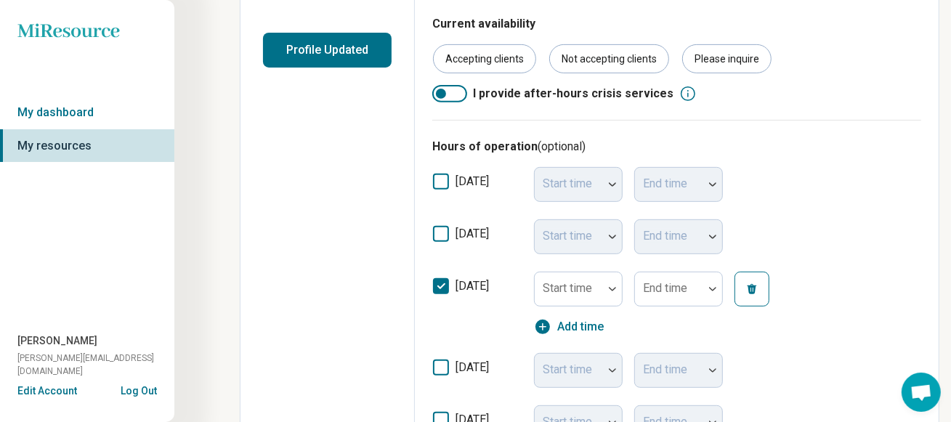
click at [448, 283] on icon at bounding box center [441, 286] width 16 height 16
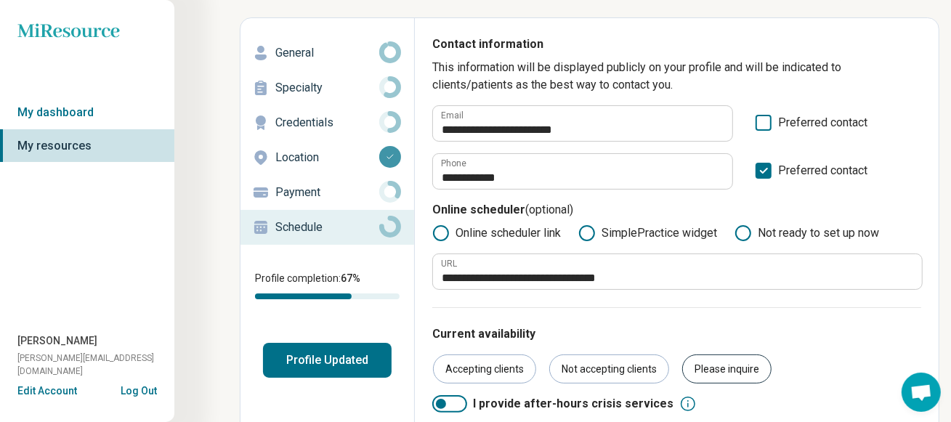
scroll to position [0, 0]
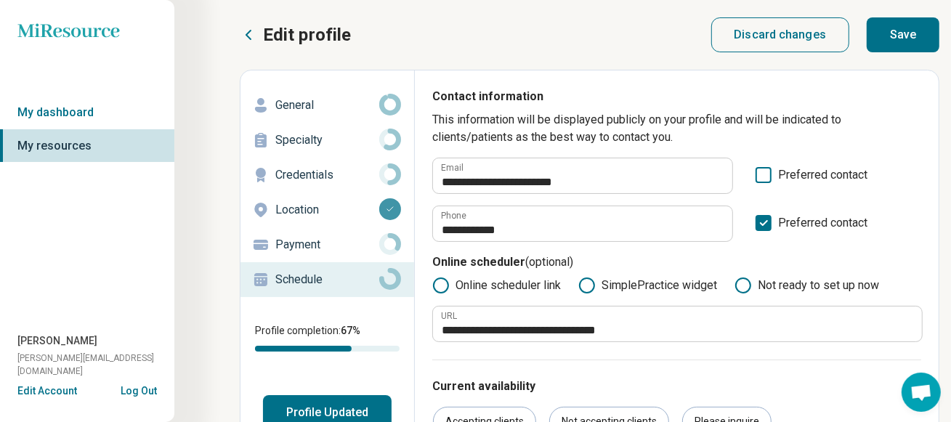
click at [767, 171] on icon at bounding box center [763, 175] width 16 height 16
click at [903, 42] on button "Save" at bounding box center [903, 34] width 73 height 35
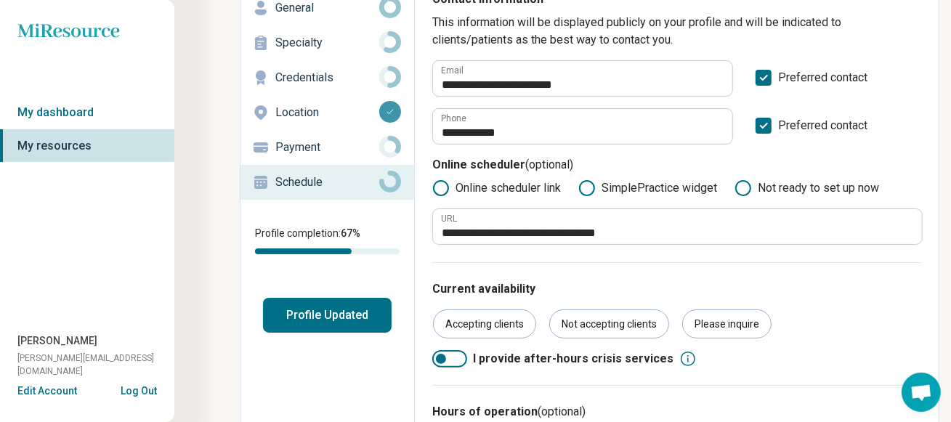
scroll to position [145, 0]
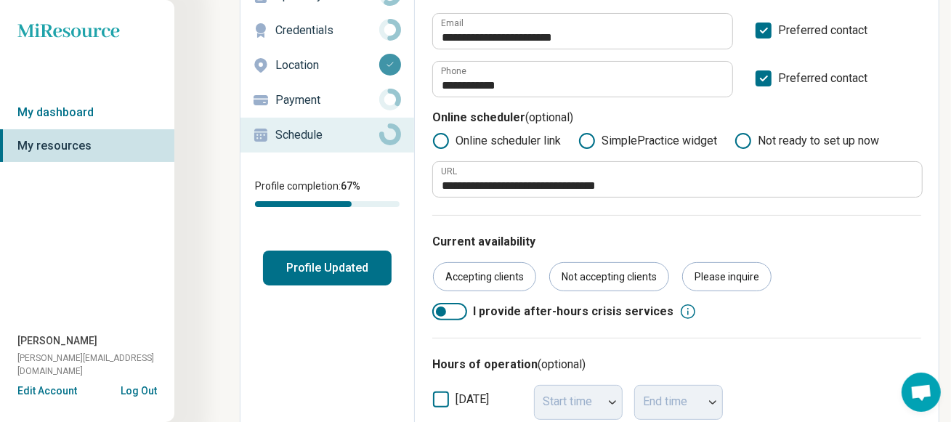
click at [340, 269] on button "Profile Updated" at bounding box center [327, 268] width 129 height 35
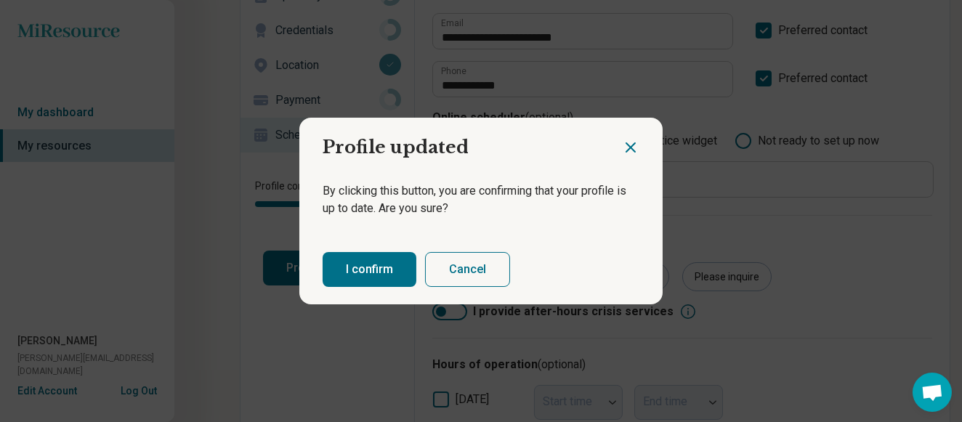
click at [371, 273] on button "I confirm" at bounding box center [370, 269] width 94 height 35
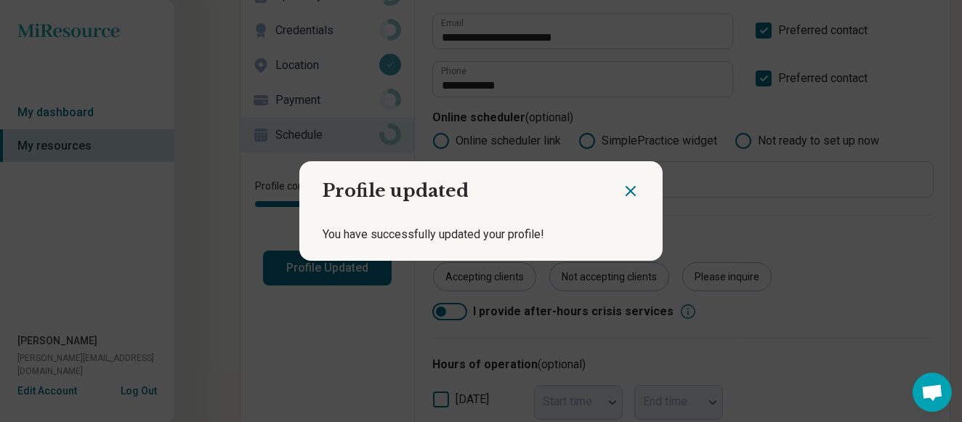
click at [624, 193] on icon "Close dialog" at bounding box center [630, 190] width 17 height 17
